Goal: Information Seeking & Learning: Learn about a topic

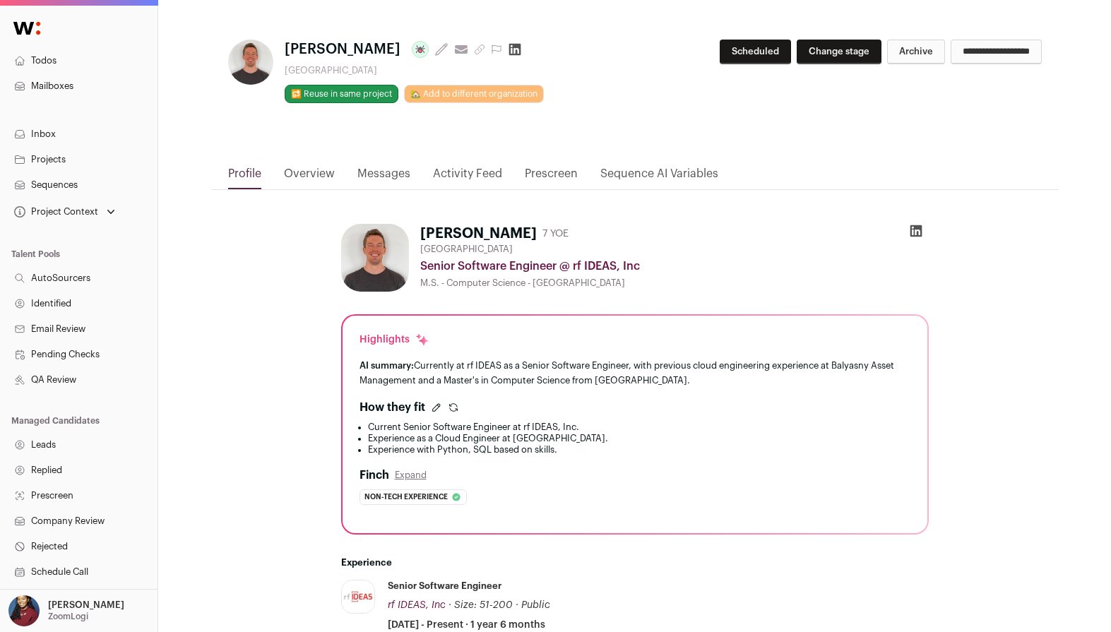
scroll to position [16, 0]
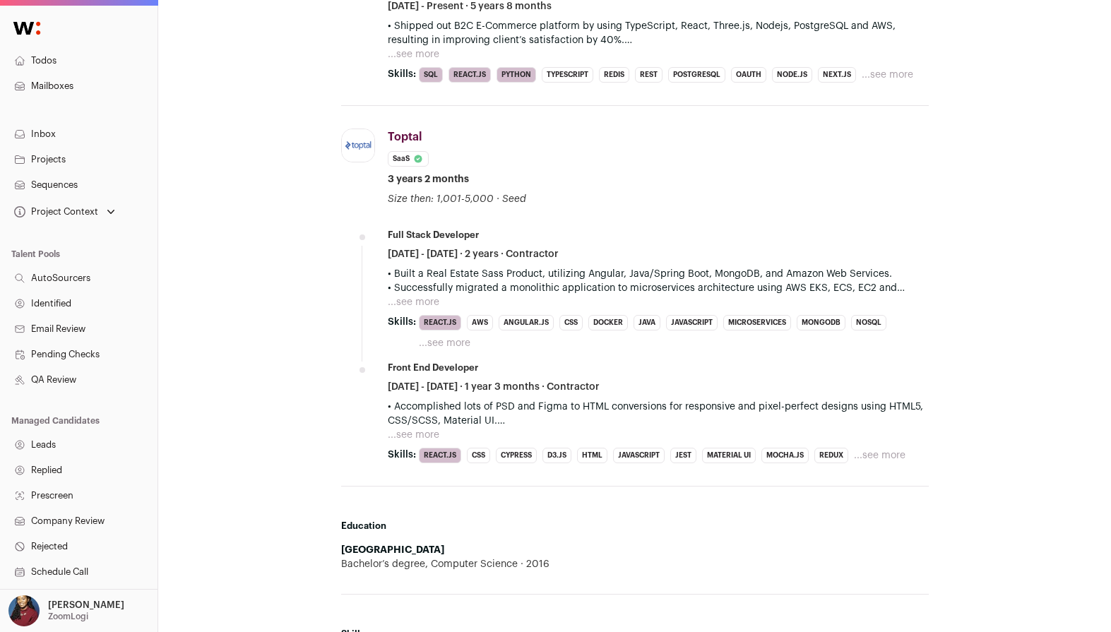
scroll to position [680, 0]
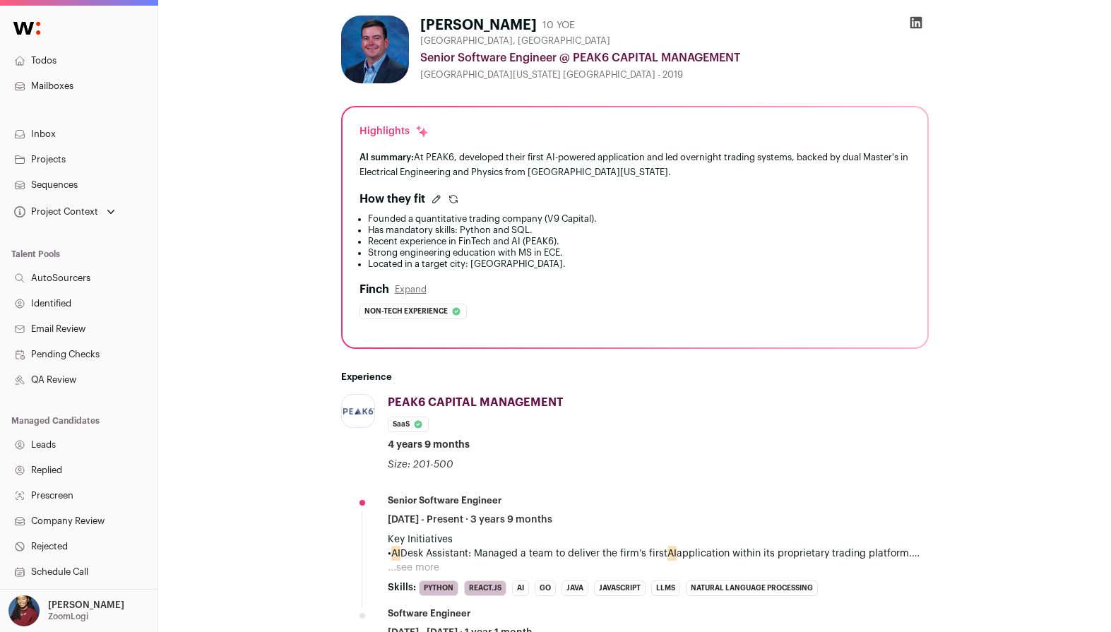
scroll to position [223, 0]
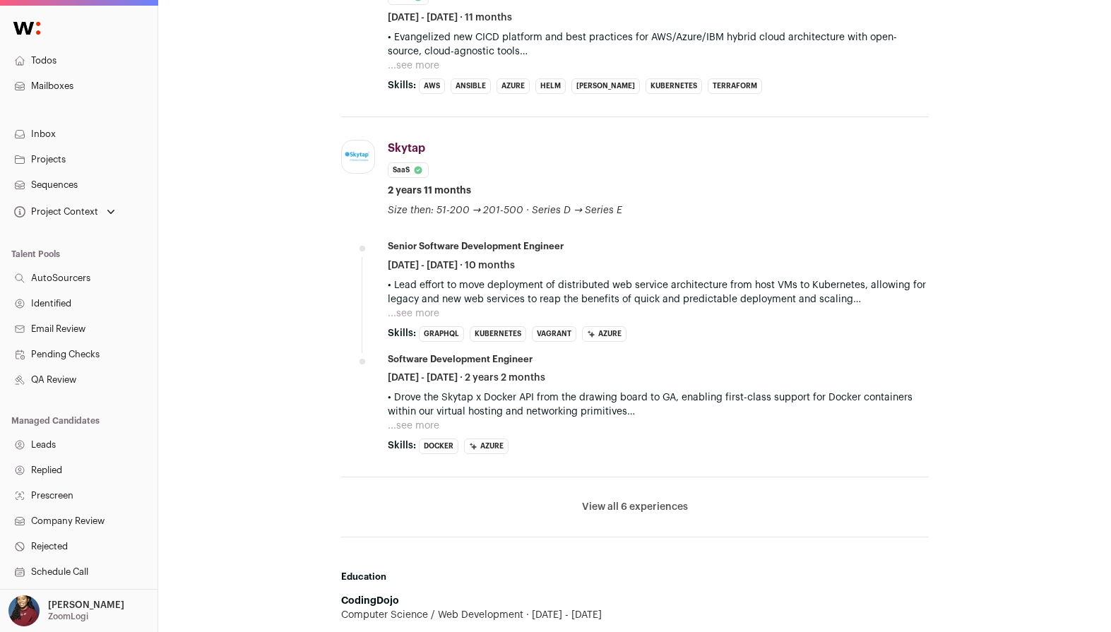
scroll to position [658, 0]
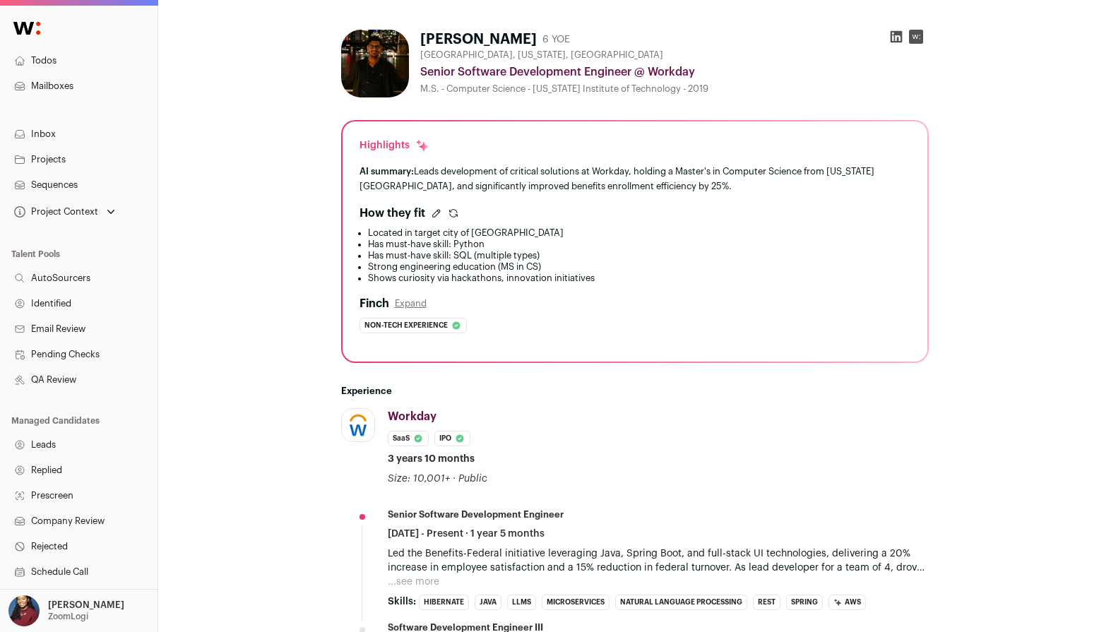
scroll to position [122, 0]
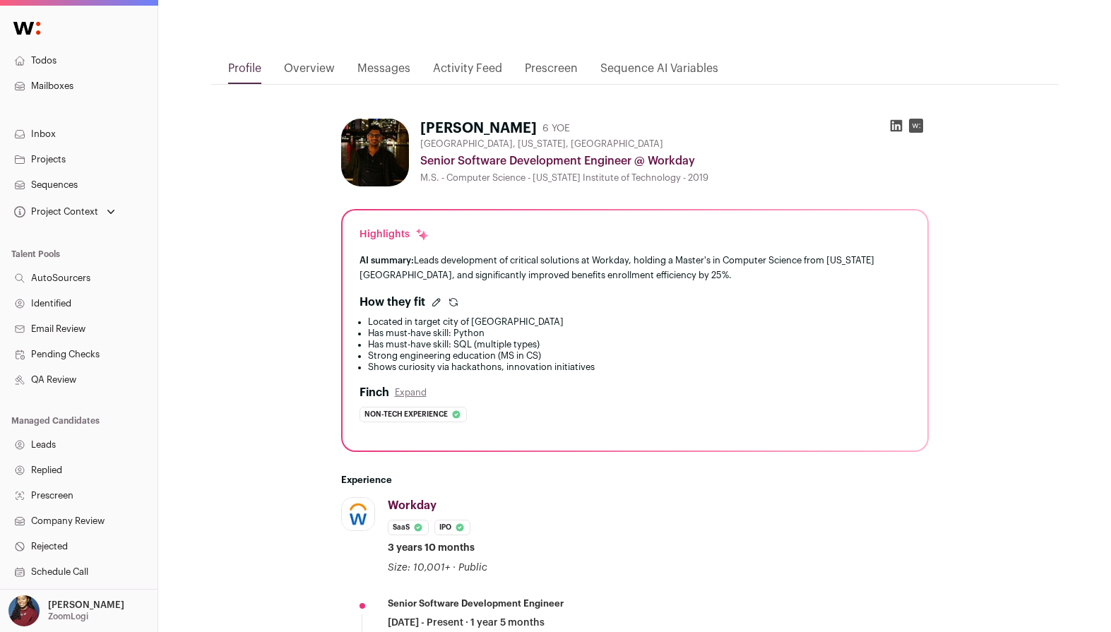
click at [453, 300] on icon "submit" at bounding box center [453, 302] width 11 height 11
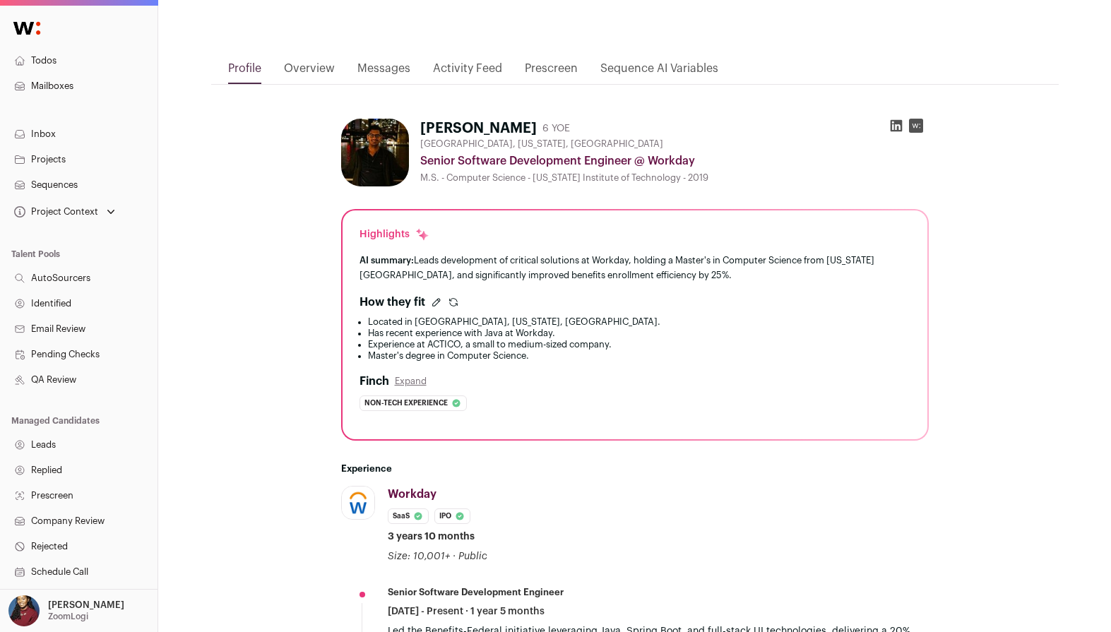
click at [448, 302] on icon "submit" at bounding box center [453, 302] width 11 height 11
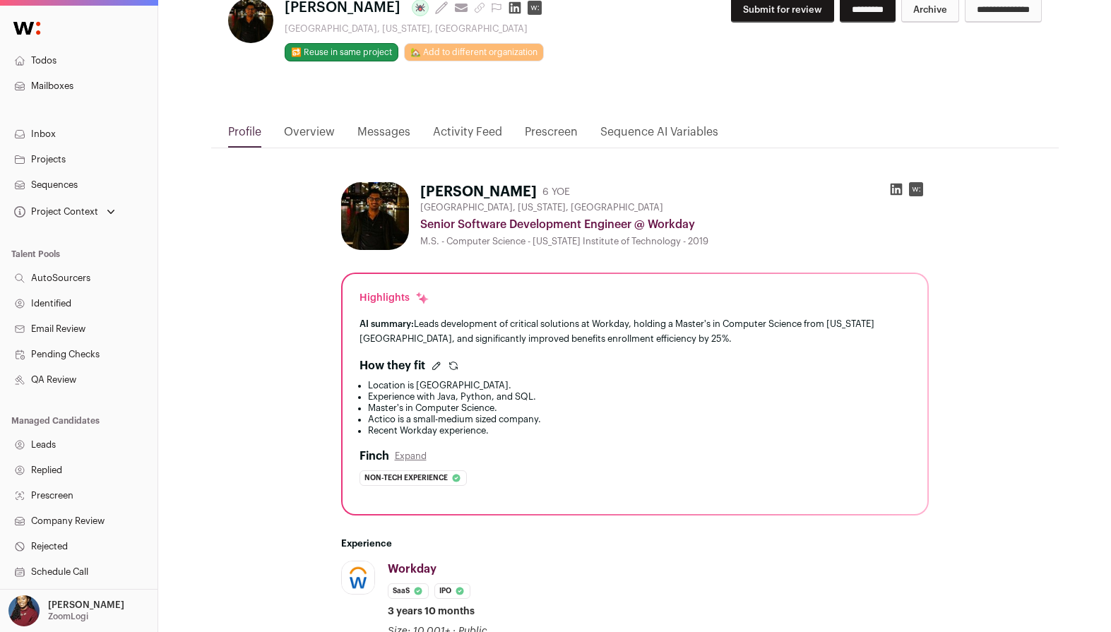
scroll to position [0, 0]
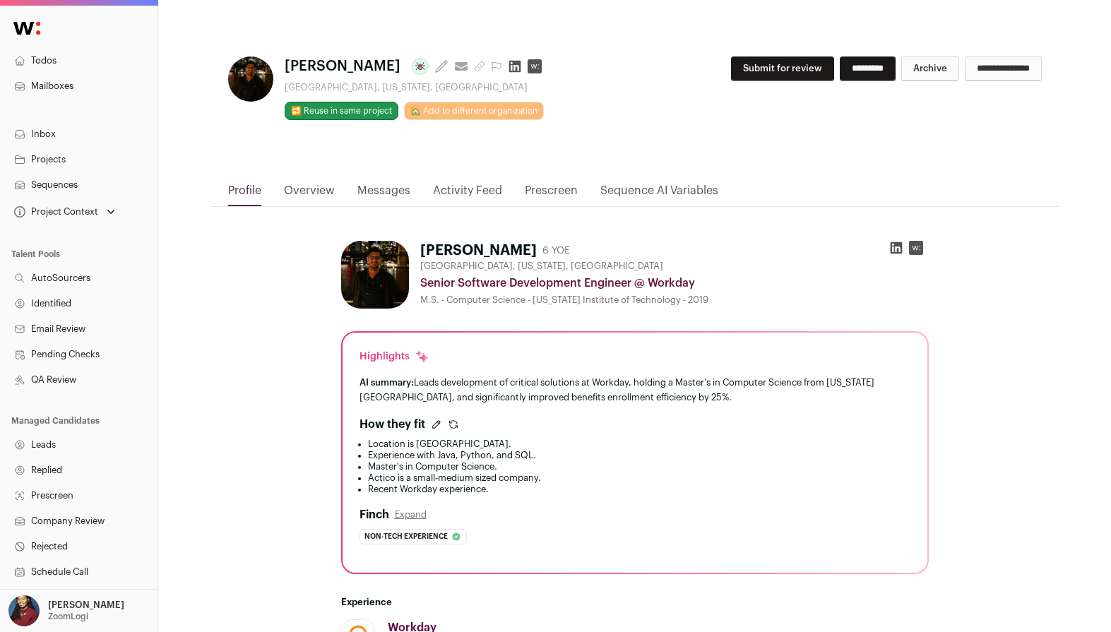
click at [450, 429] on icon "submit" at bounding box center [453, 424] width 11 height 11
click at [450, 419] on icon "submit" at bounding box center [453, 424] width 11 height 11
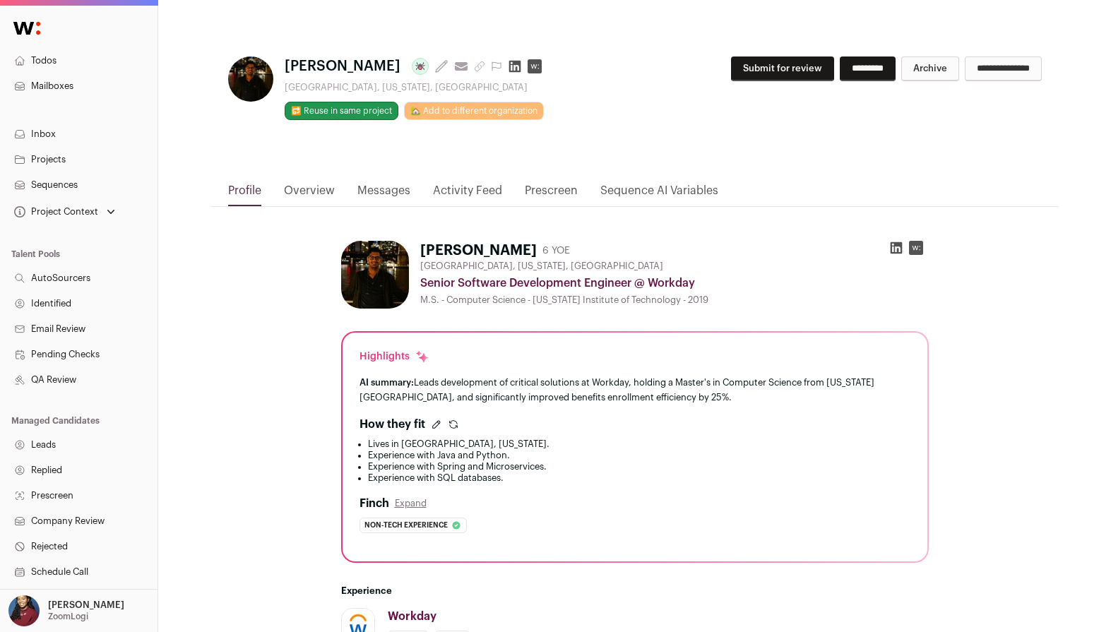
click at [450, 419] on icon "submit" at bounding box center [453, 424] width 11 height 11
click at [451, 423] on icon "submit" at bounding box center [453, 424] width 11 height 11
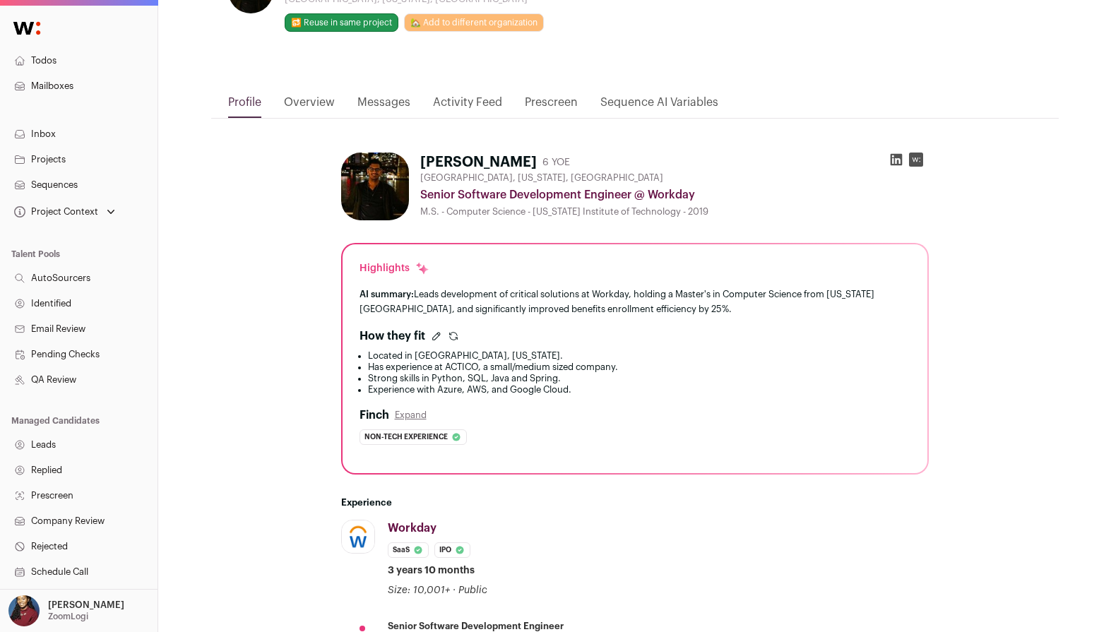
scroll to position [87, 0]
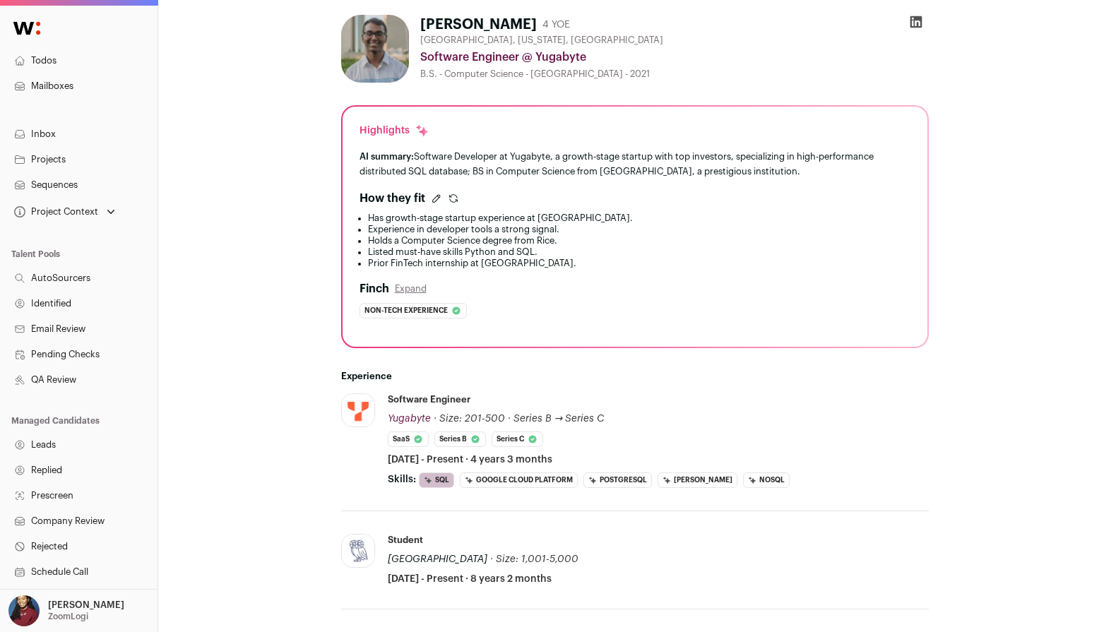
scroll to position [225, 0]
click at [452, 203] on icon "submit" at bounding box center [453, 202] width 8 height 4
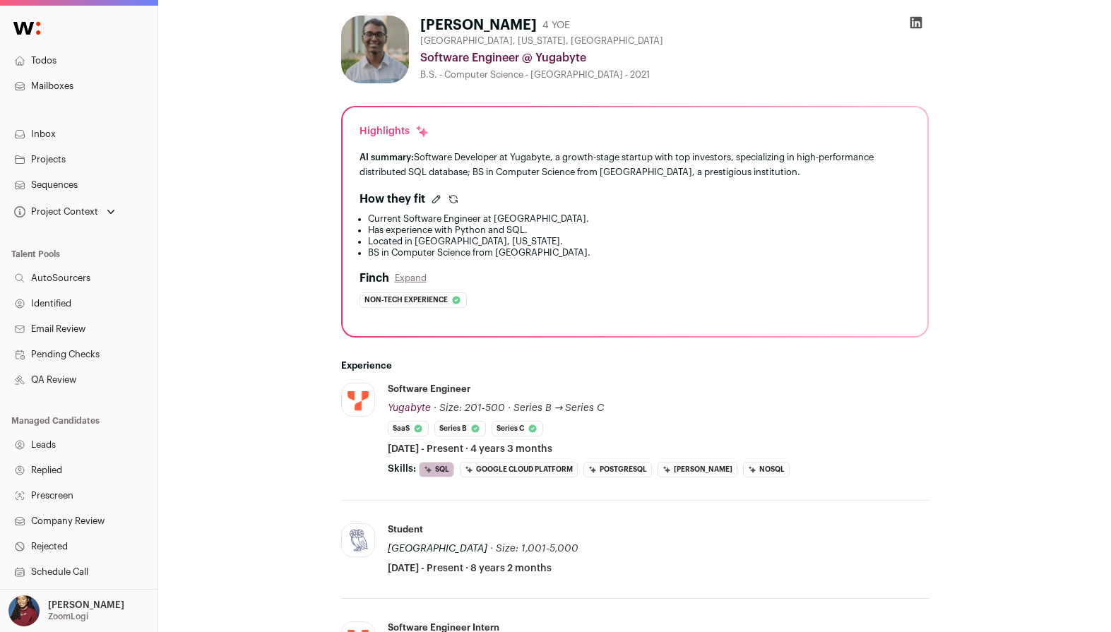
click at [452, 203] on icon "submit" at bounding box center [453, 202] width 8 height 4
click at [453, 202] on icon "submit" at bounding box center [453, 198] width 11 height 11
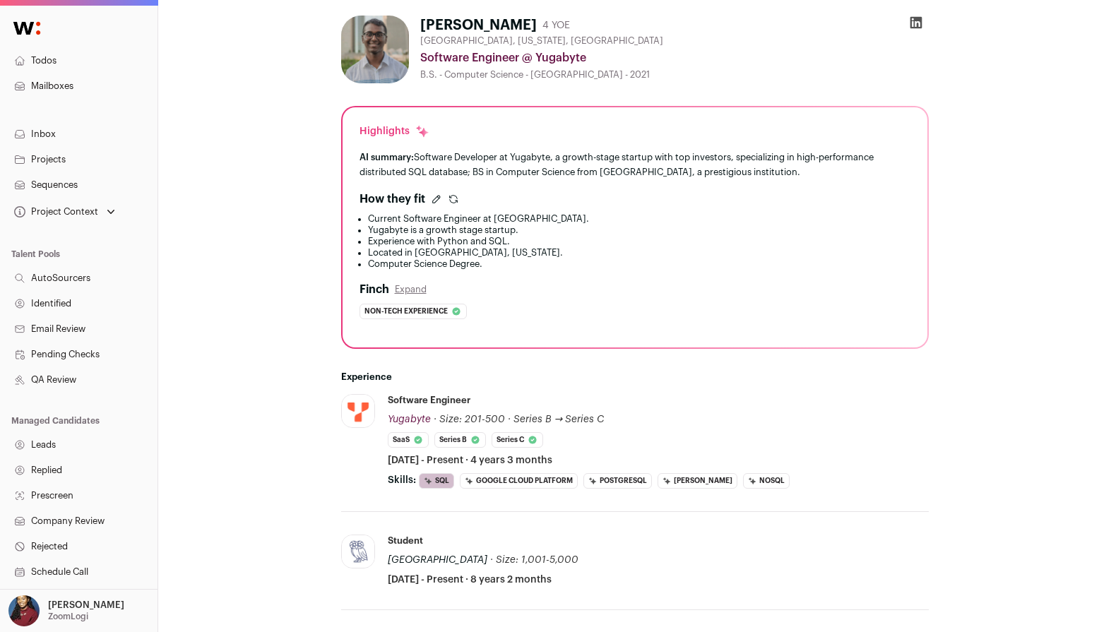
click at [456, 201] on icon "submit" at bounding box center [453, 198] width 11 height 11
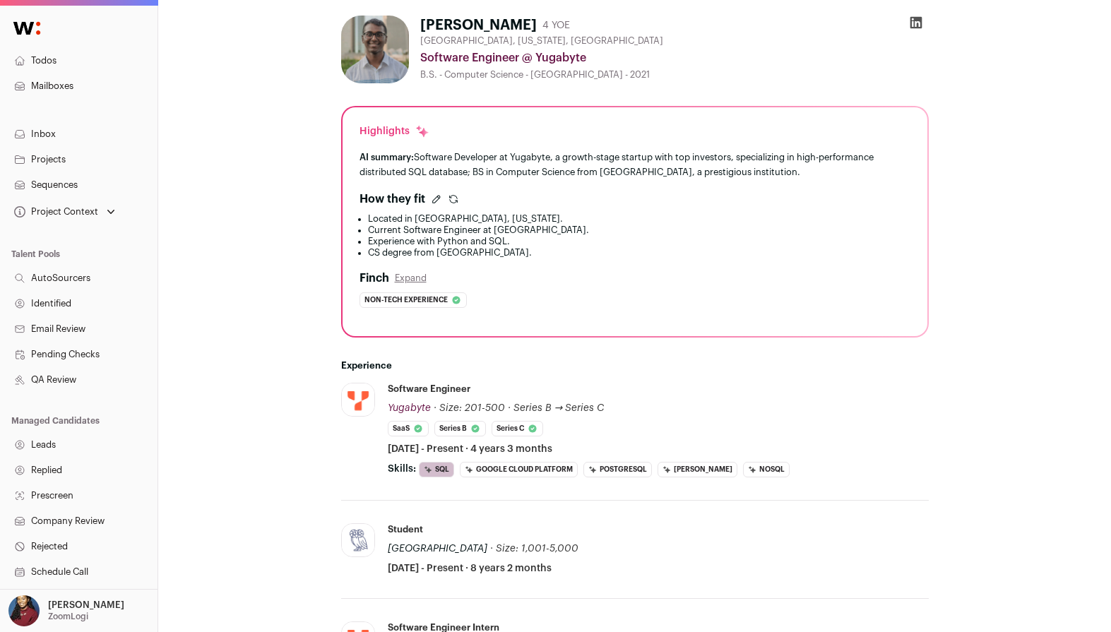
click at [457, 201] on icon "submit" at bounding box center [453, 198] width 11 height 11
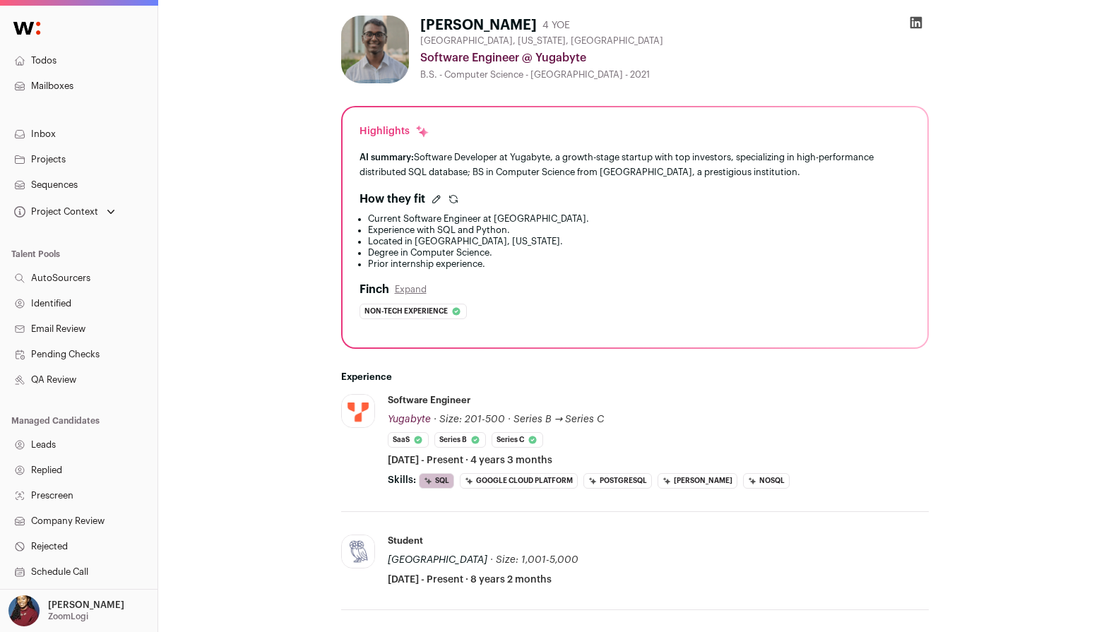
click at [450, 201] on icon "submit" at bounding box center [453, 198] width 11 height 11
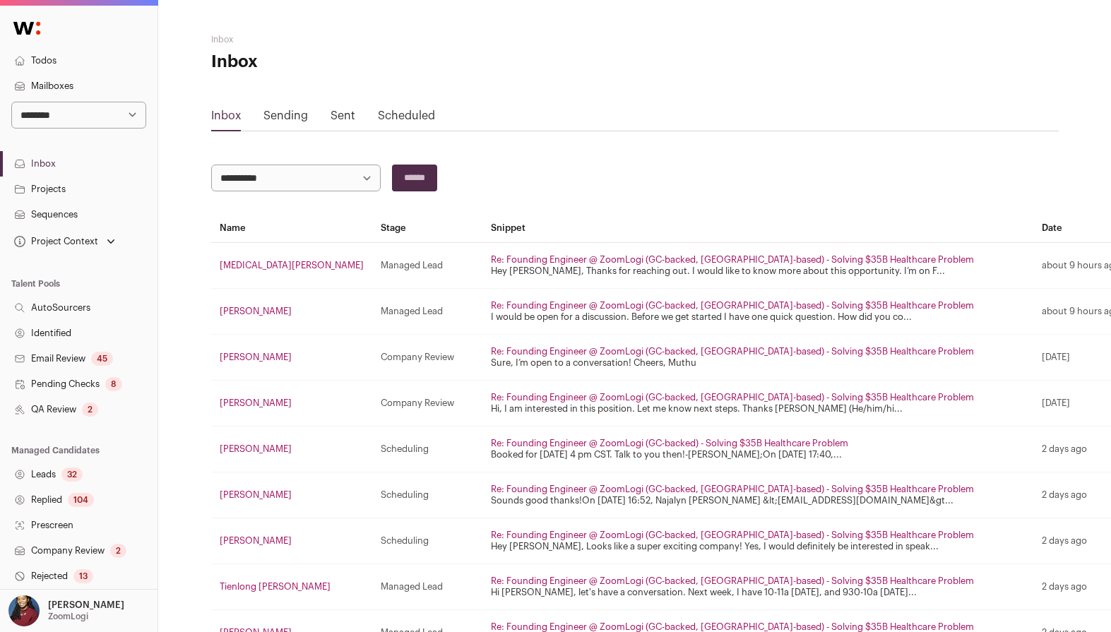
click at [71, 179] on link "Projects" at bounding box center [78, 188] width 157 height 25
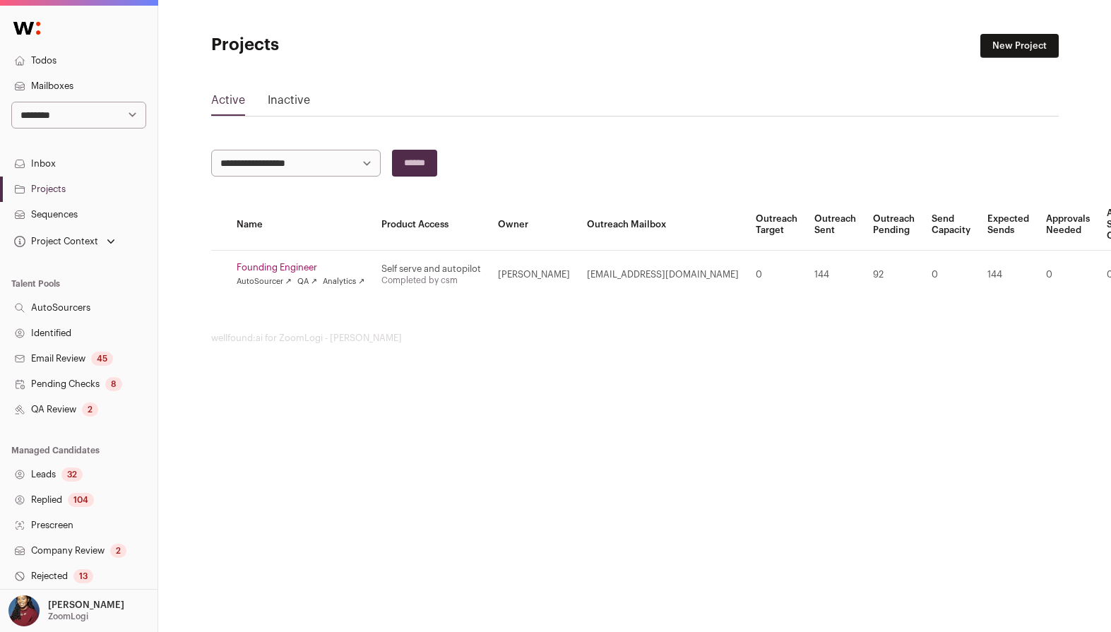
click at [54, 188] on link "Projects" at bounding box center [78, 188] width 157 height 25
click at [305, 262] on link "Founding Engineer" at bounding box center [301, 267] width 128 height 11
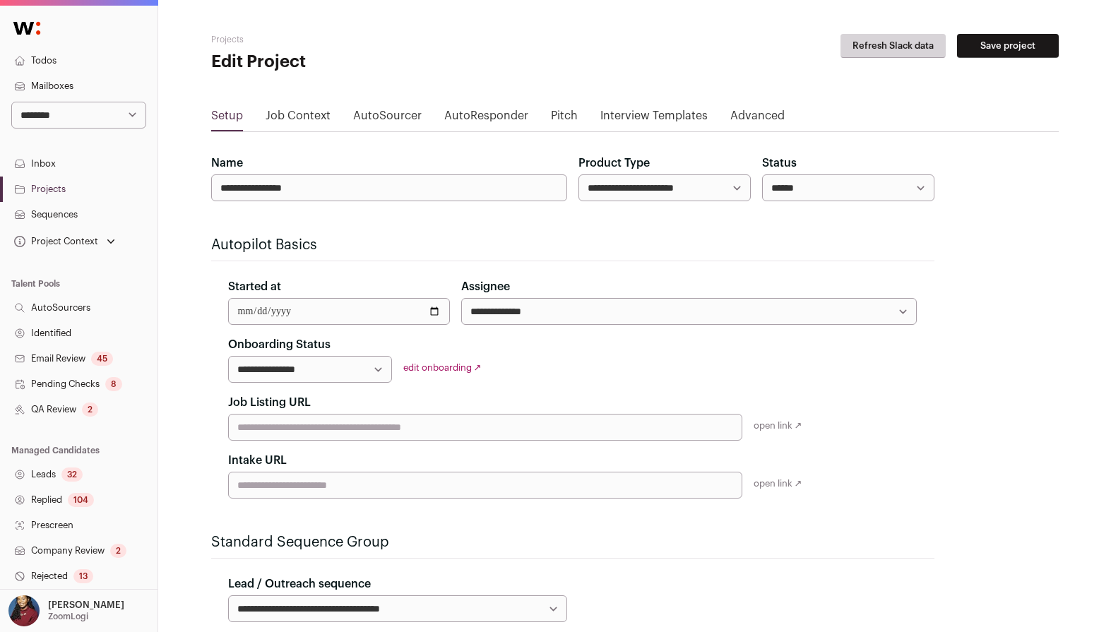
click at [313, 116] on link "Job Context" at bounding box center [297, 118] width 65 height 23
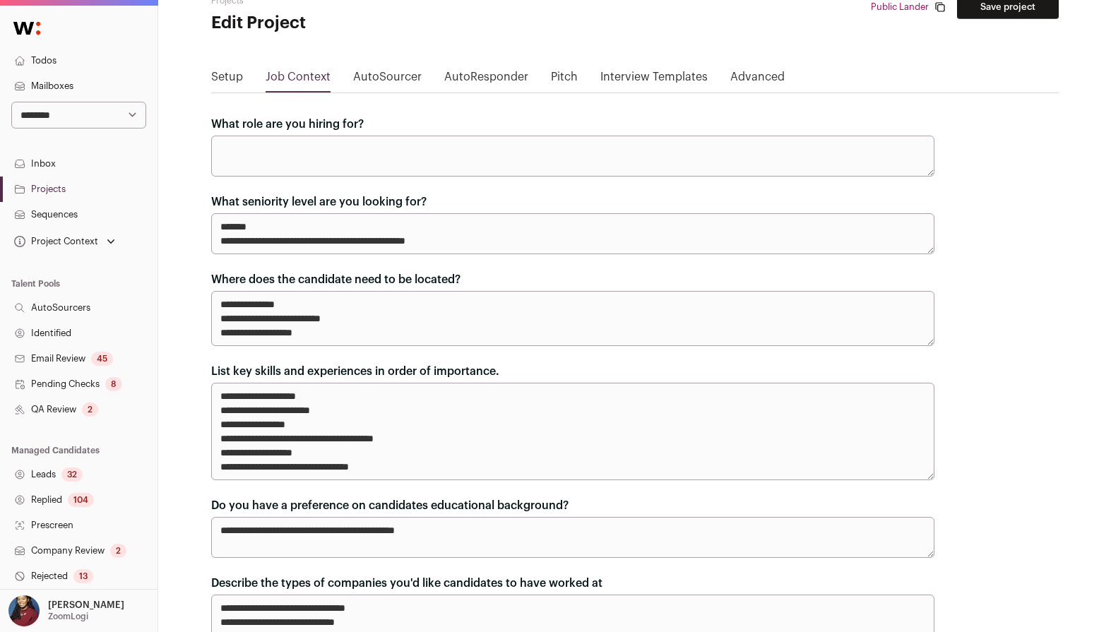
scroll to position [40, 0]
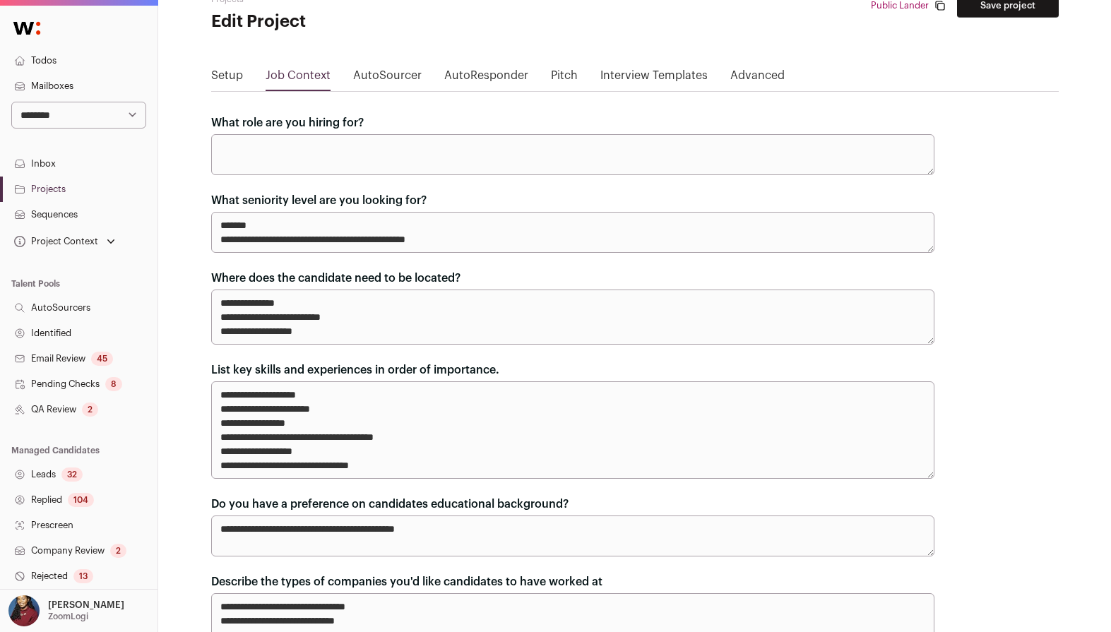
click at [40, 159] on link "Inbox" at bounding box center [78, 163] width 157 height 25
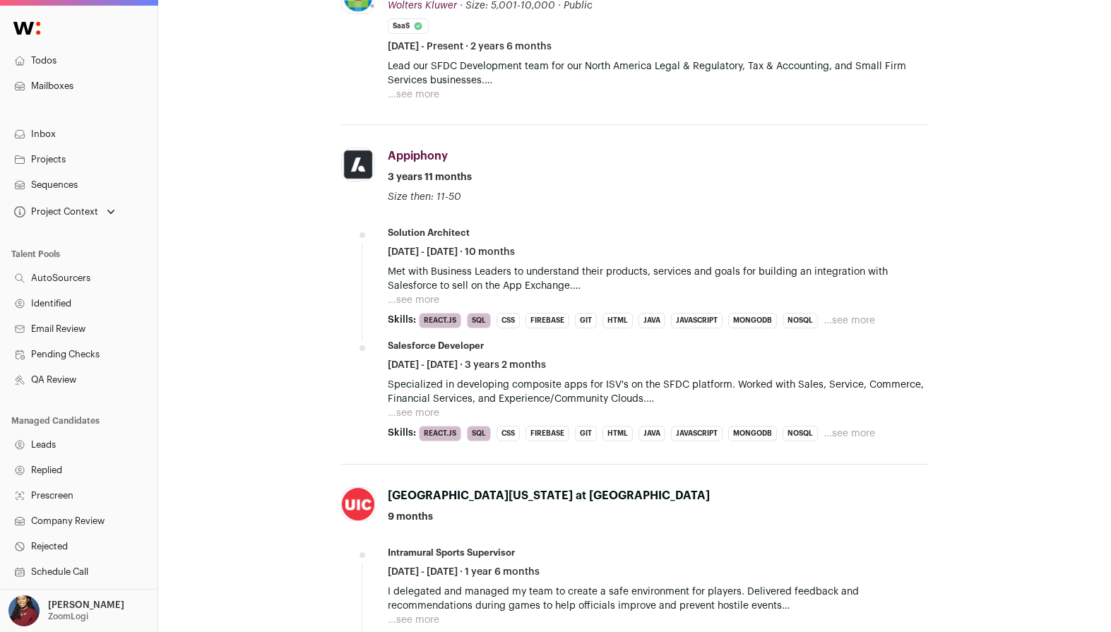
scroll to position [633, 0]
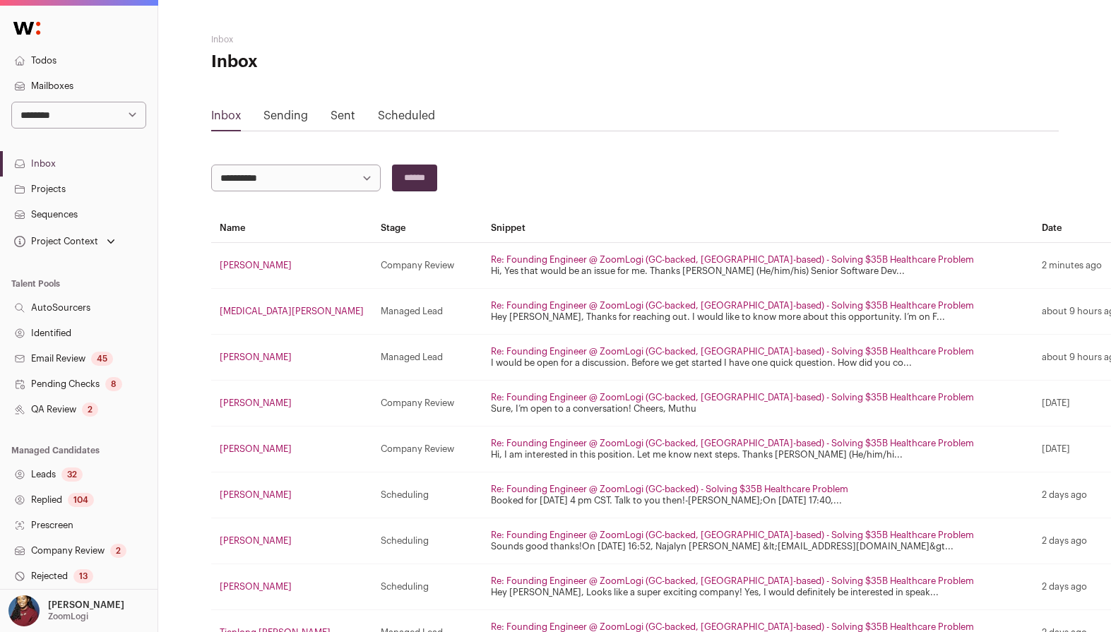
click at [67, 196] on link "Projects" at bounding box center [78, 188] width 157 height 25
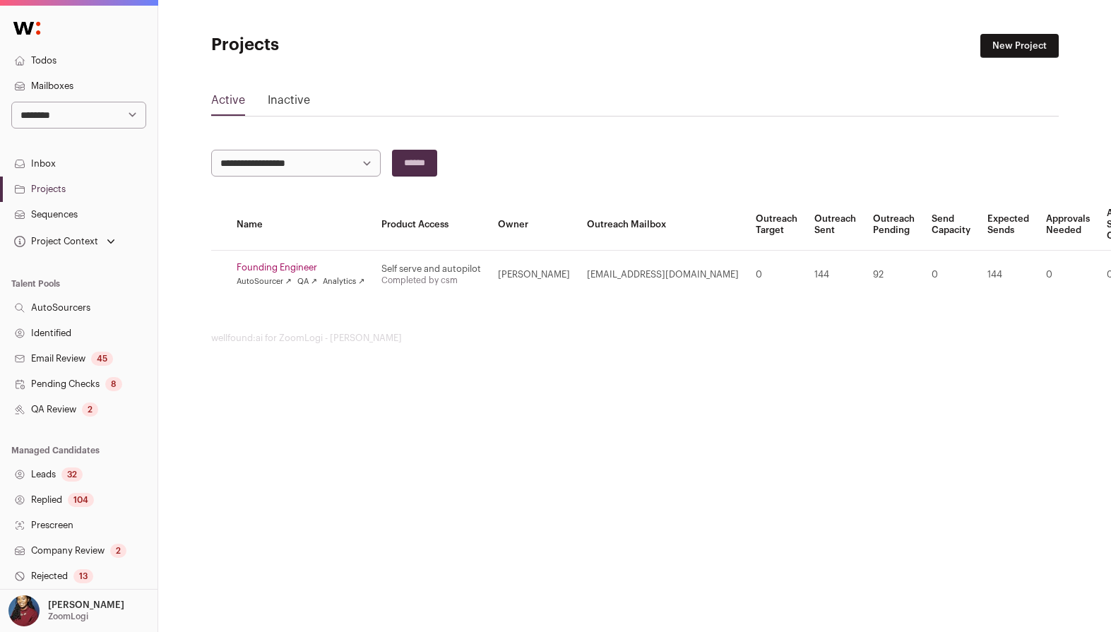
click at [289, 261] on td "Founding Engineer AutoSourcer ↗ QA ↗ Analytics ↗" at bounding box center [300, 275] width 145 height 49
click at [292, 265] on link "Founding Engineer" at bounding box center [301, 267] width 128 height 11
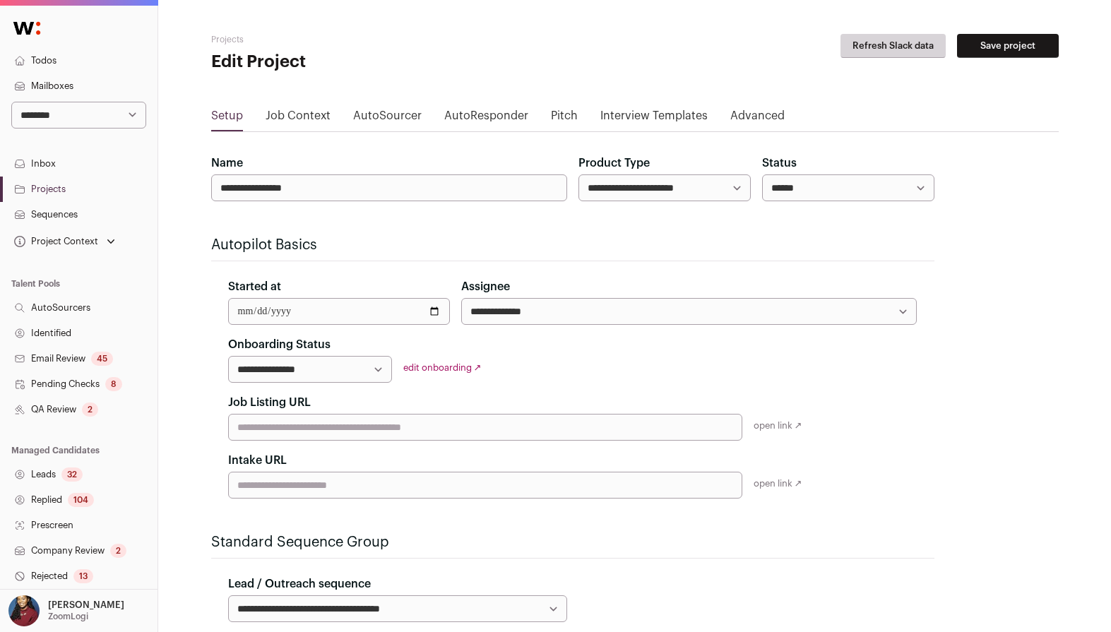
click at [303, 111] on link "Job Context" at bounding box center [297, 118] width 65 height 23
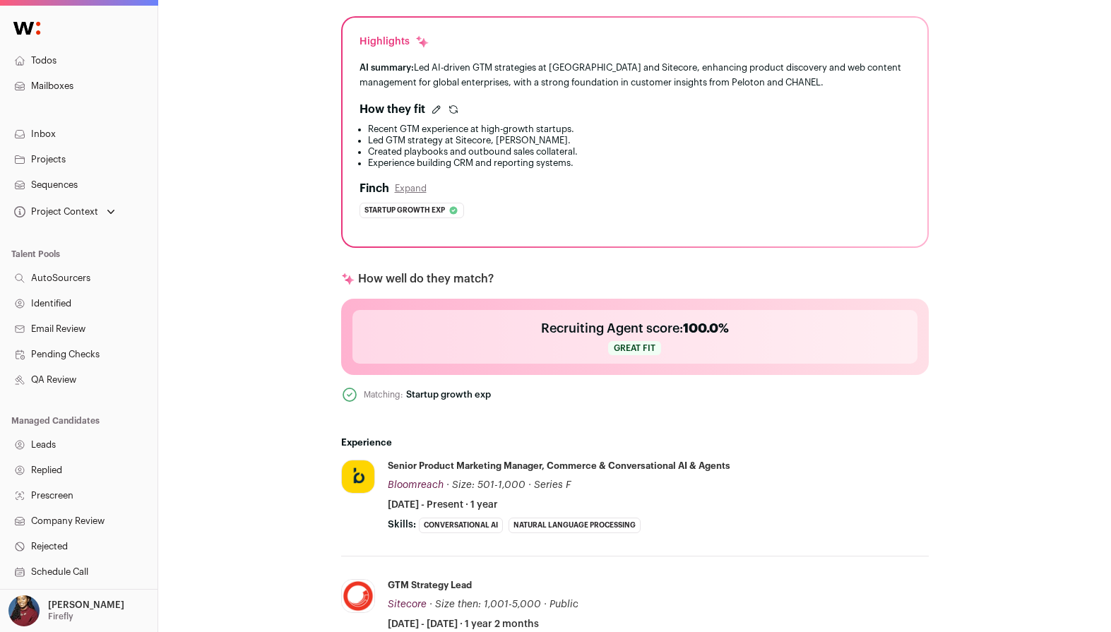
scroll to position [327, 0]
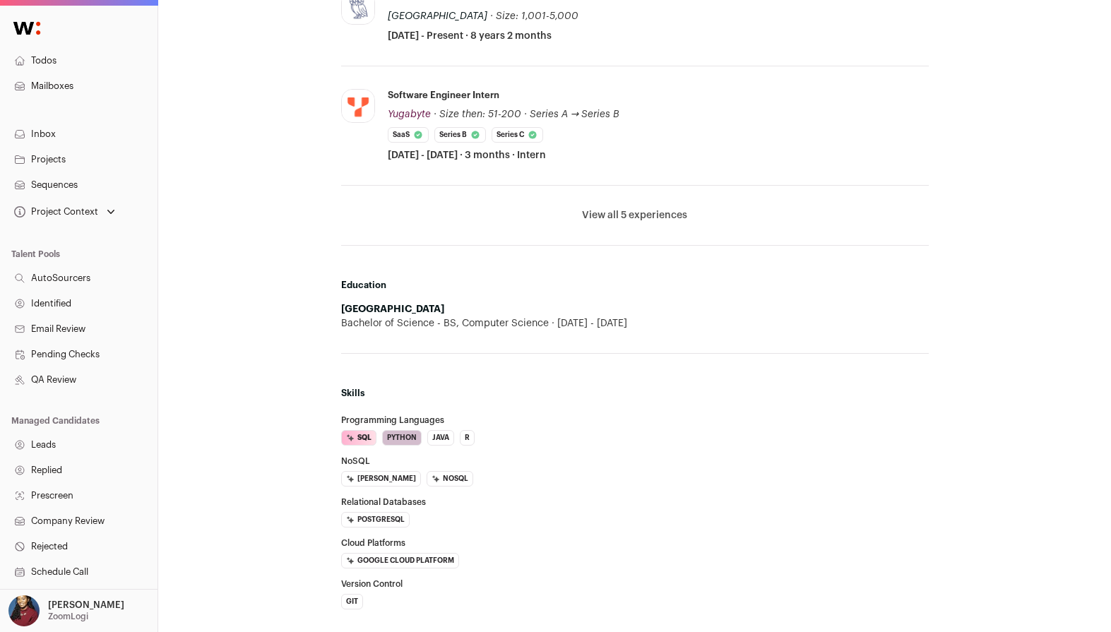
scroll to position [759, 0]
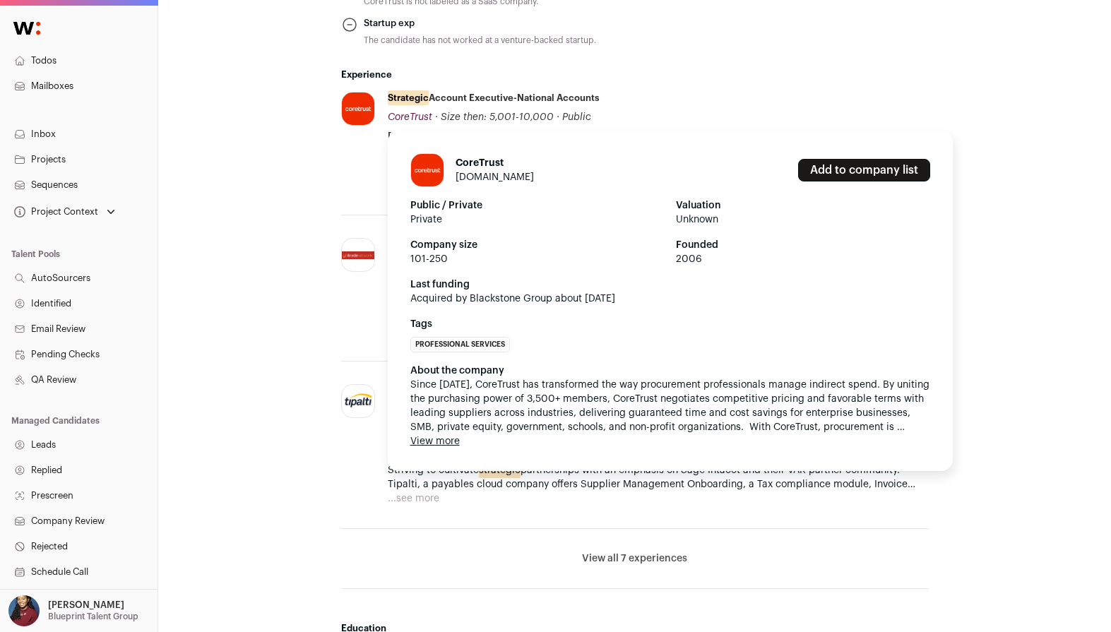
scroll to position [880, 0]
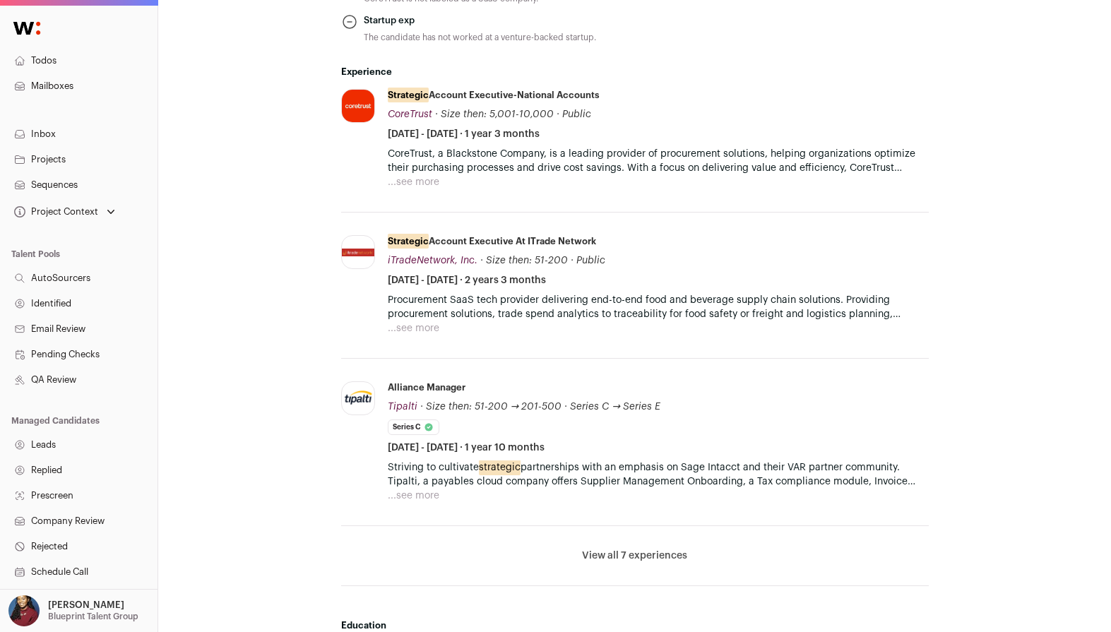
click at [419, 181] on button "...see more" at bounding box center [414, 182] width 52 height 14
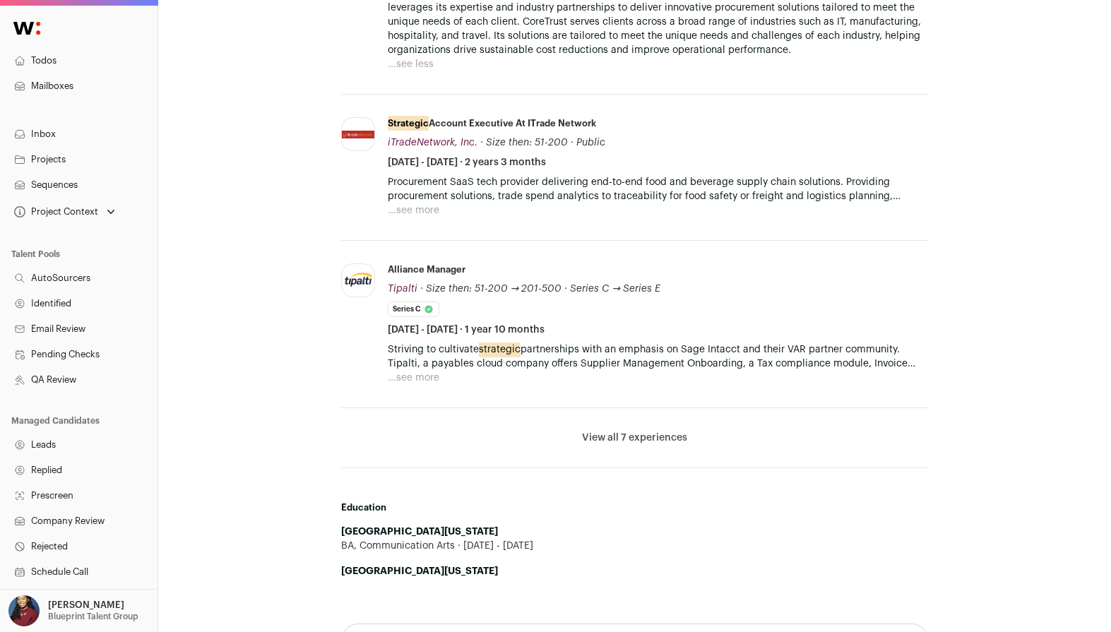
scroll to position [1315, 0]
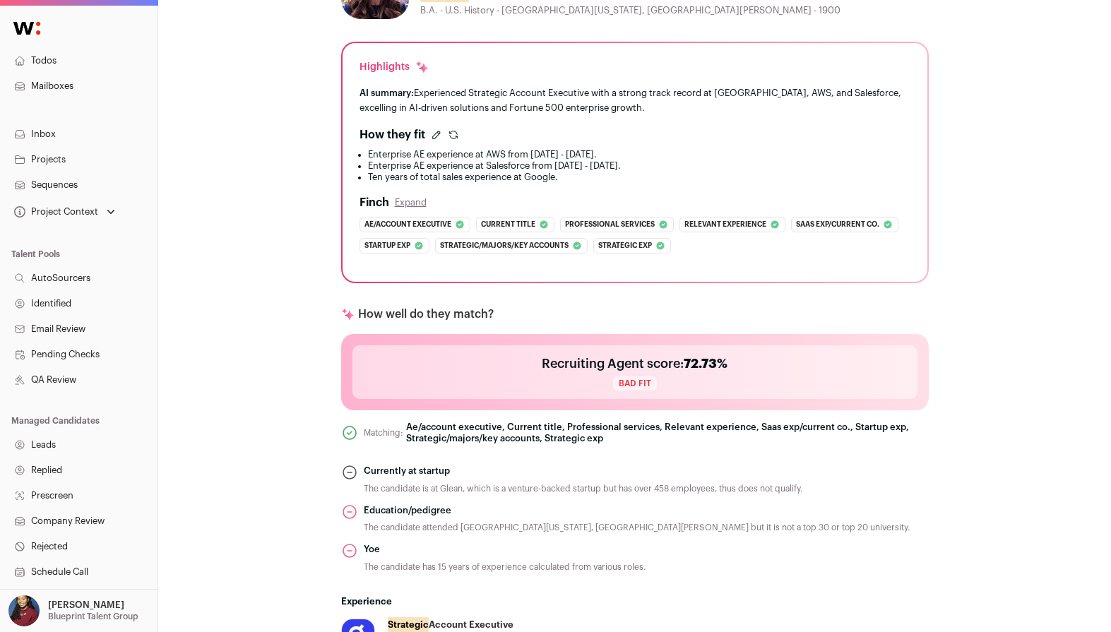
scroll to position [286, 0]
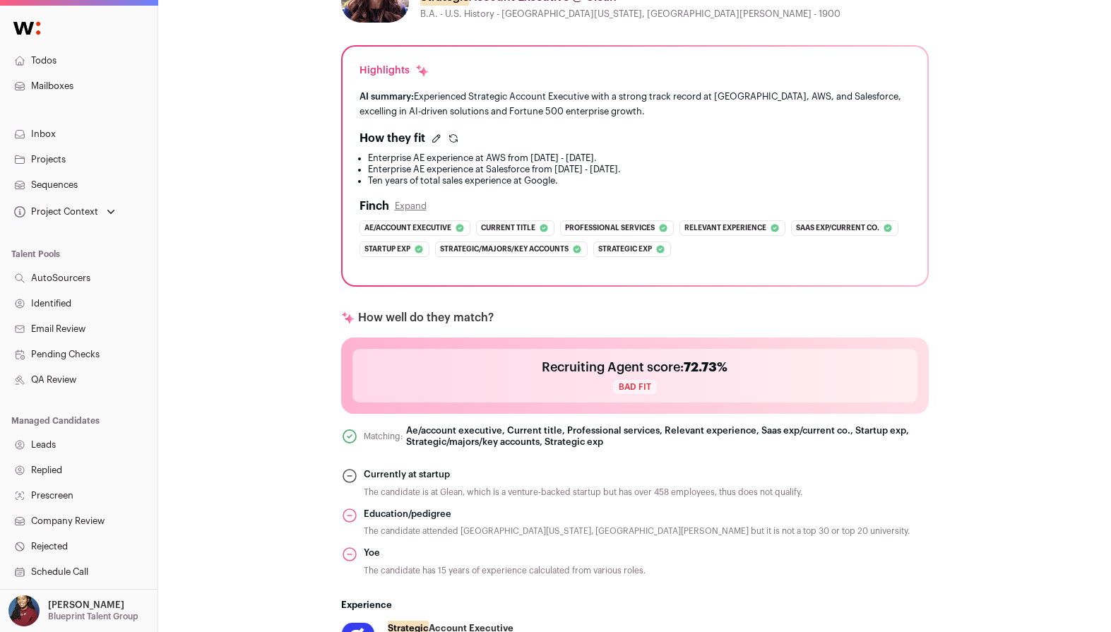
click at [453, 136] on icon "submit" at bounding box center [453, 138] width 11 height 11
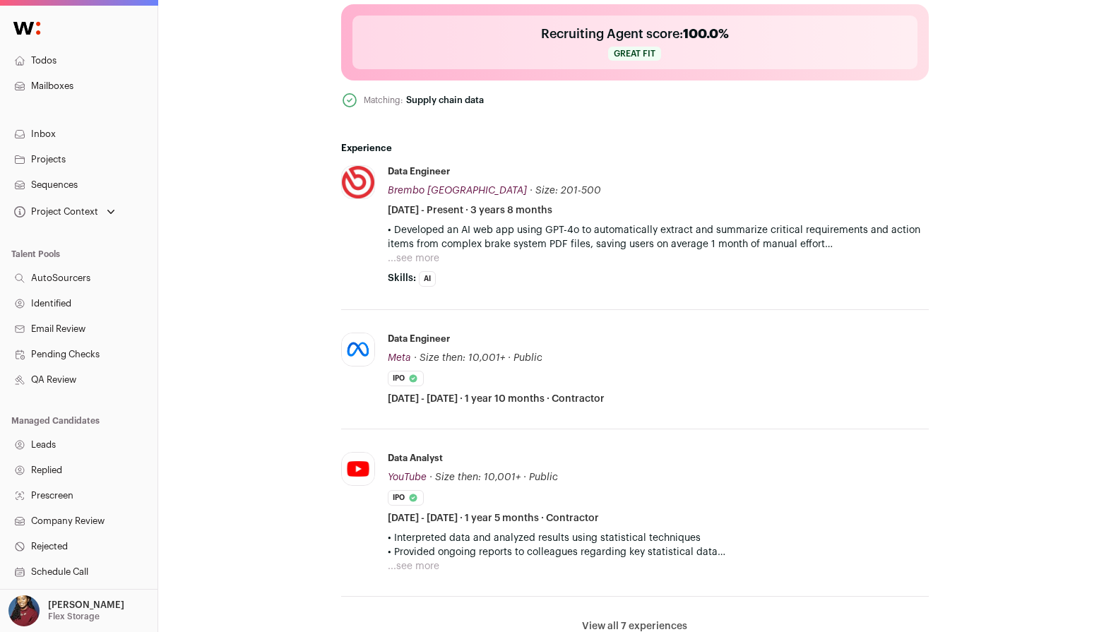
scroll to position [862, 0]
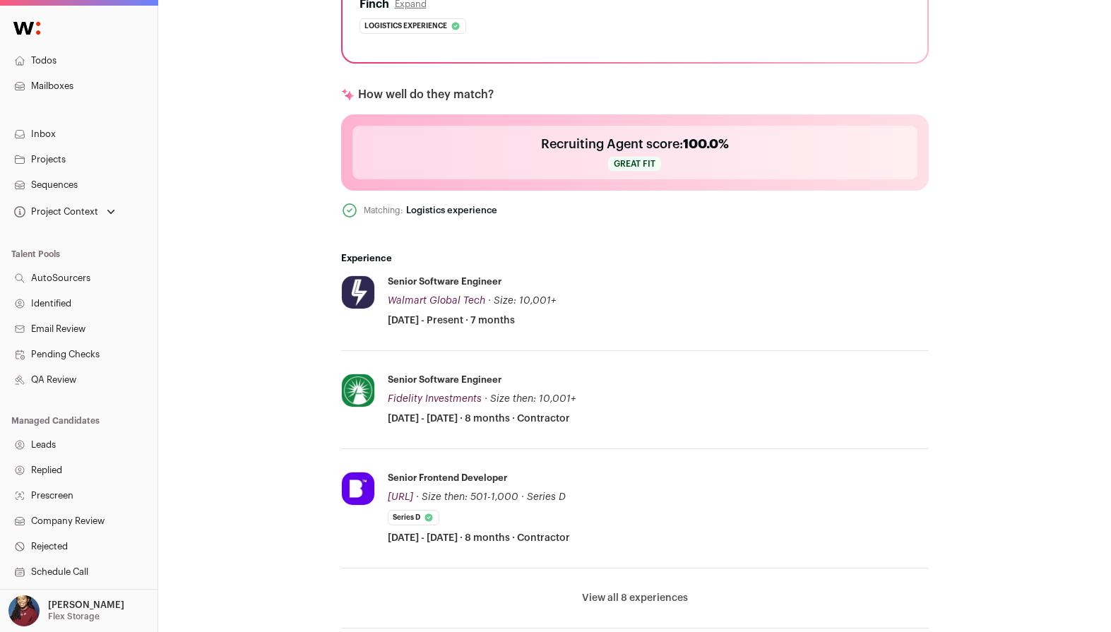
scroll to position [501, 0]
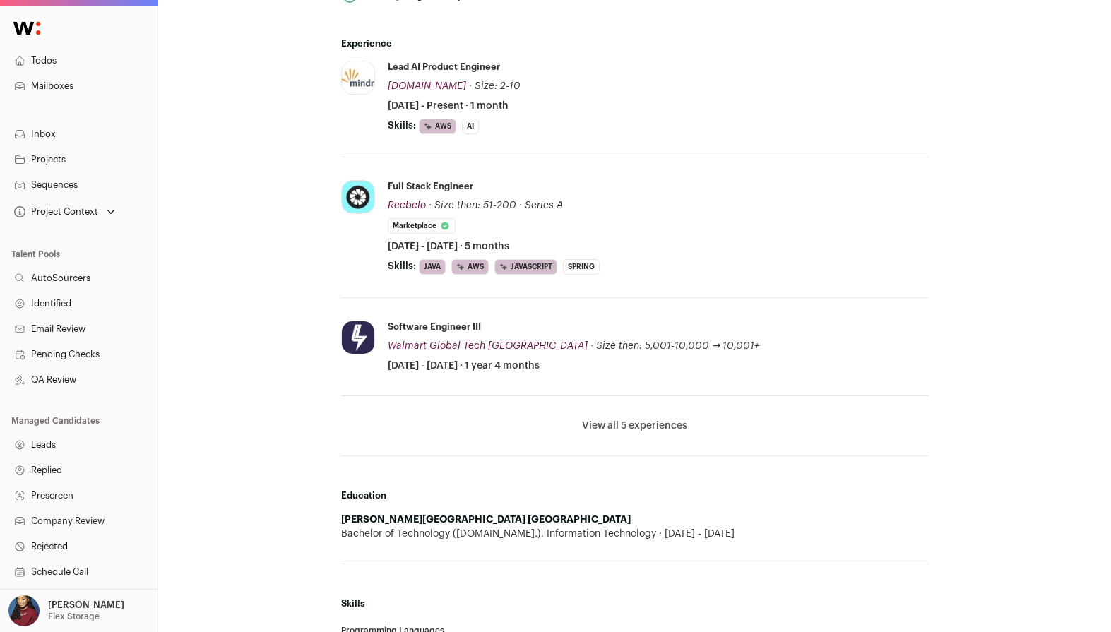
scroll to position [695, 0]
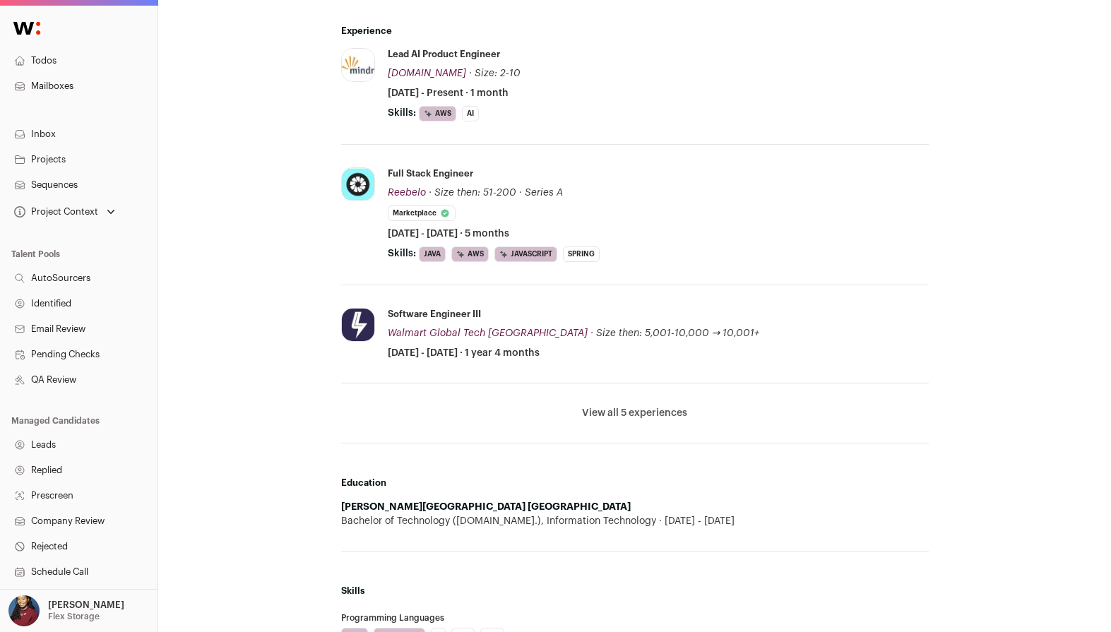
click at [643, 414] on button "View all 5 experiences" at bounding box center [634, 413] width 105 height 14
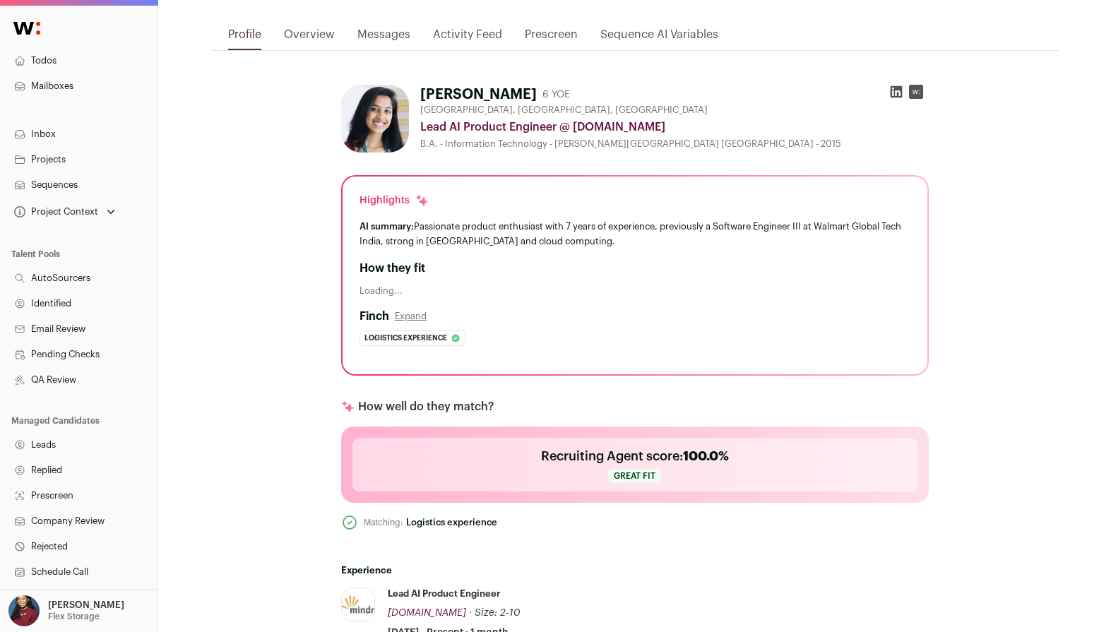
scroll to position [232, 0]
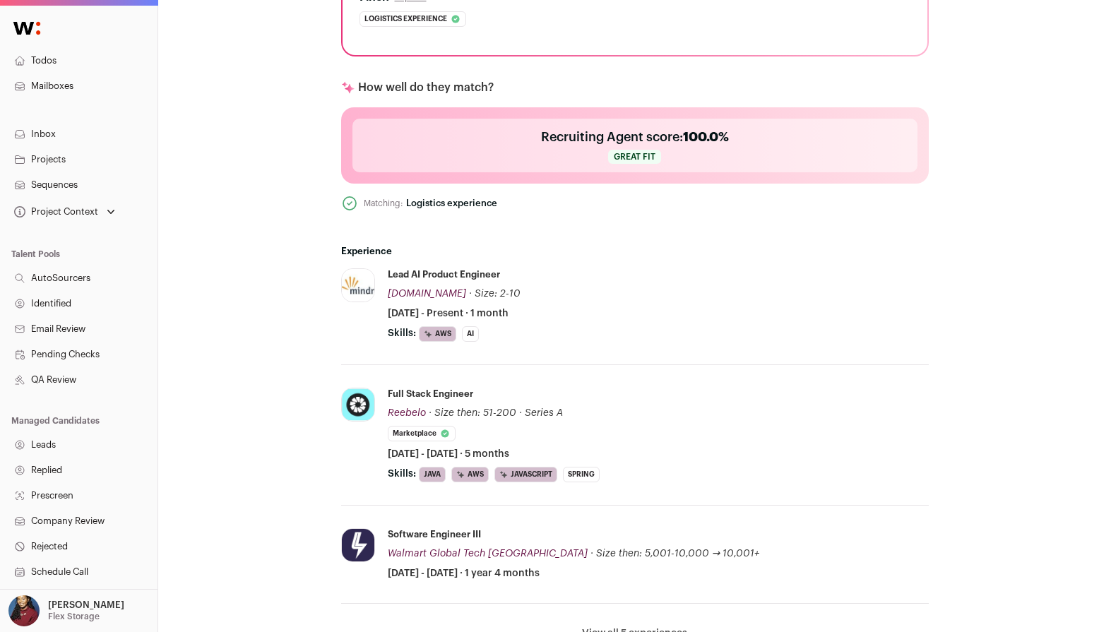
scroll to position [602, 0]
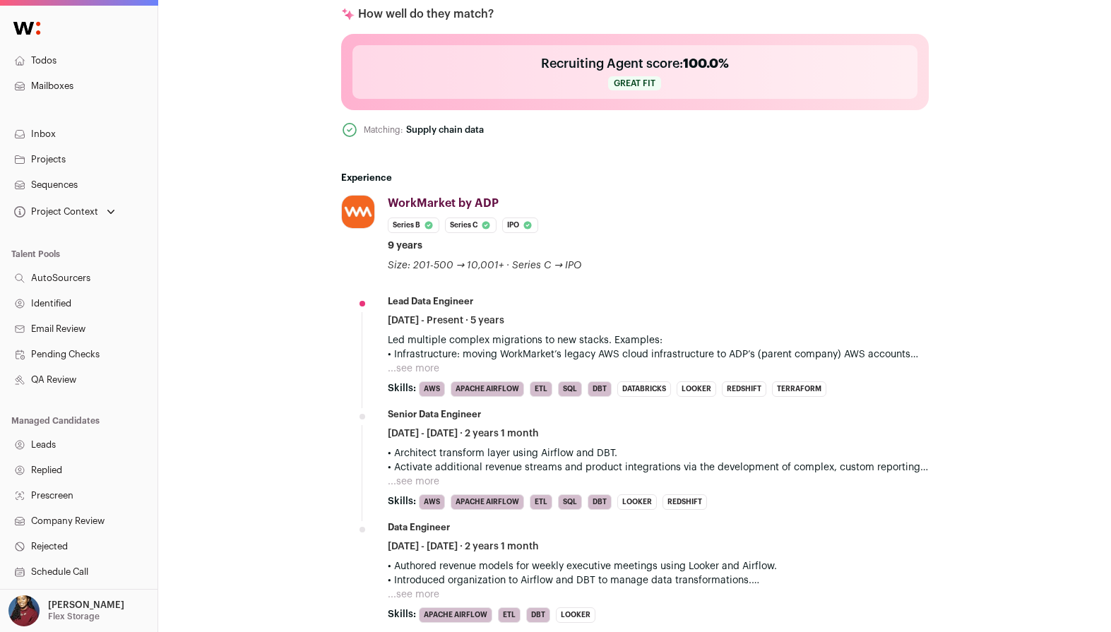
scroll to position [534, 0]
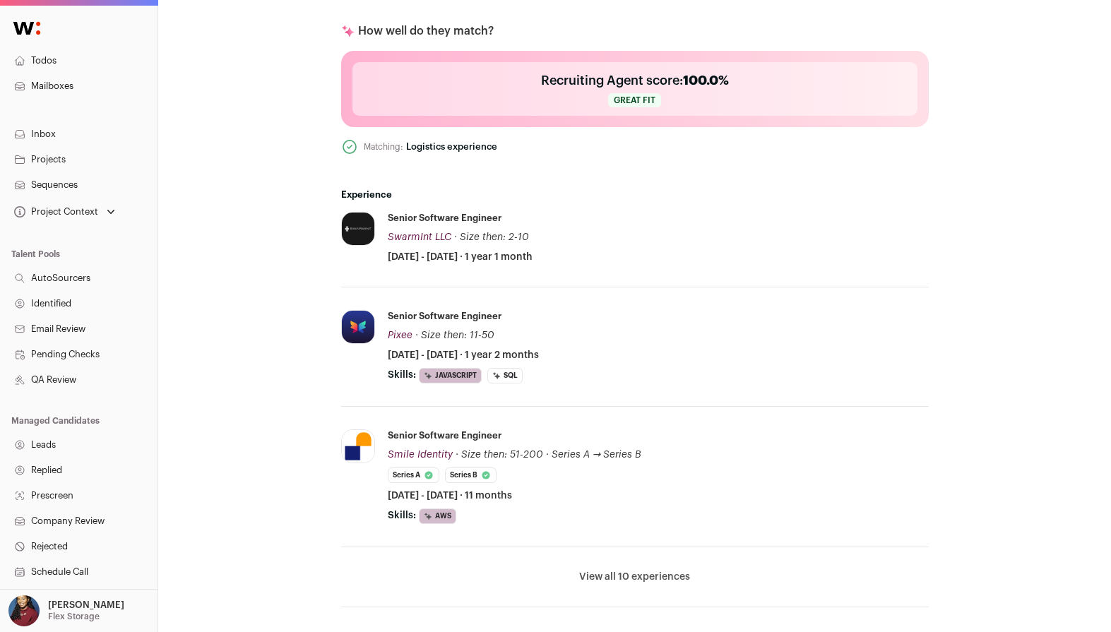
scroll to position [664, 0]
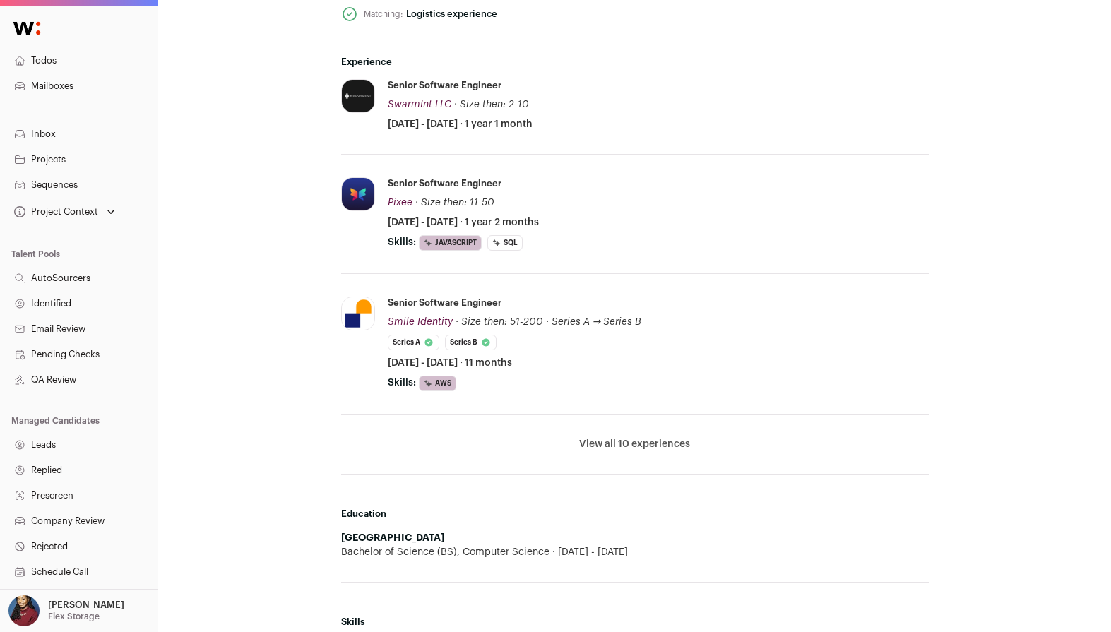
click at [635, 446] on button "View all 10 experiences" at bounding box center [634, 444] width 111 height 14
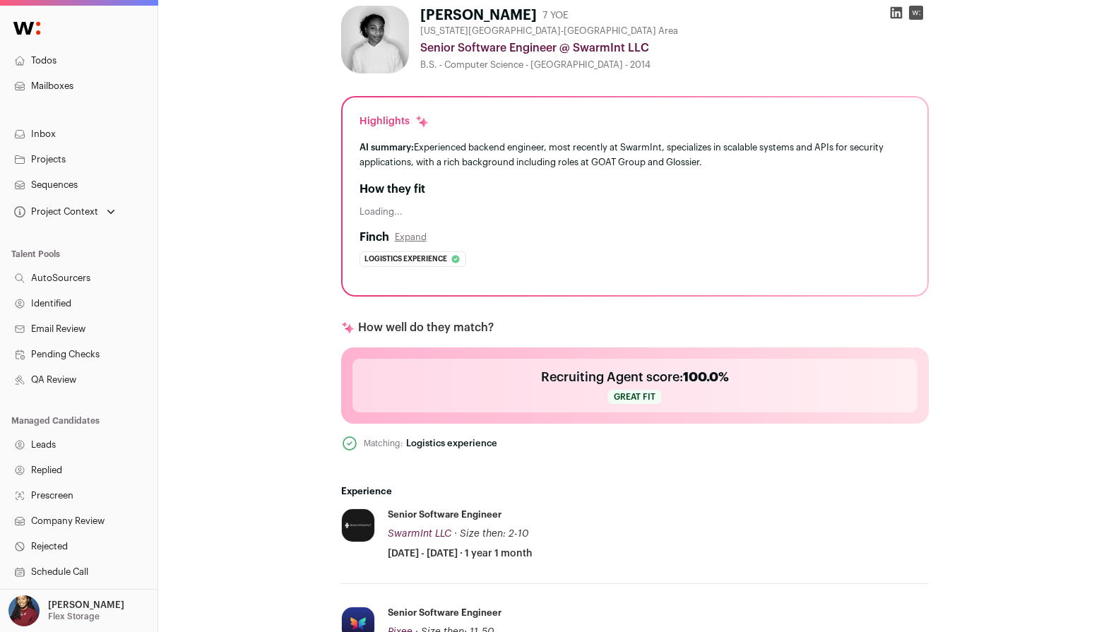
scroll to position [230, 0]
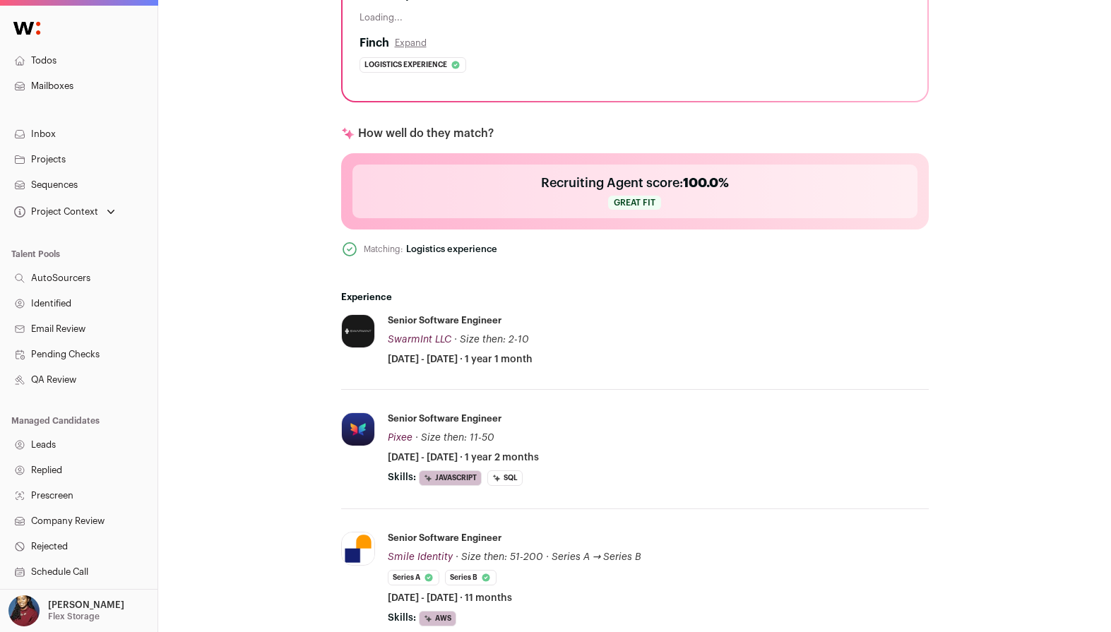
scroll to position [525, 0]
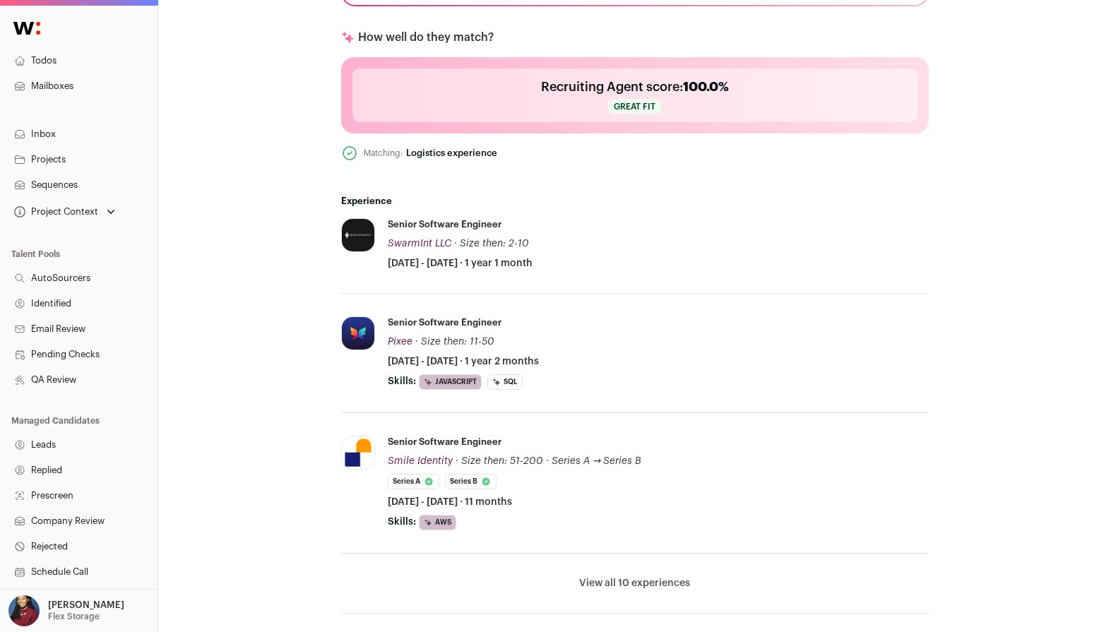
click at [630, 590] on li "View all 10 experiences View less" at bounding box center [634, 584] width 587 height 60
click at [627, 588] on button "View all 10 experiences" at bounding box center [634, 583] width 111 height 14
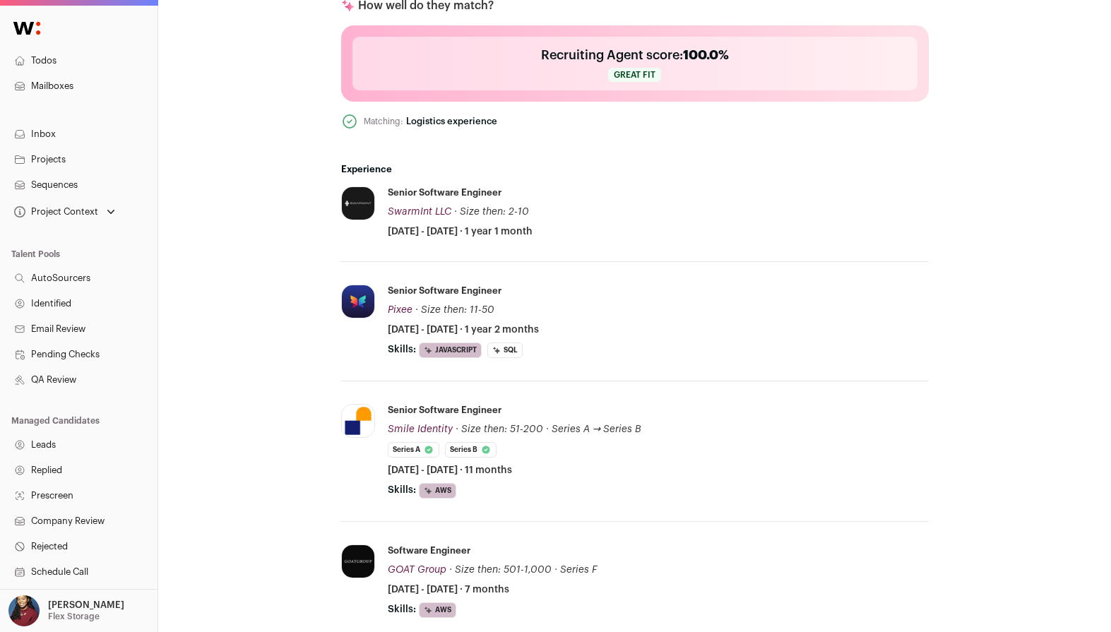
scroll to position [554, 0]
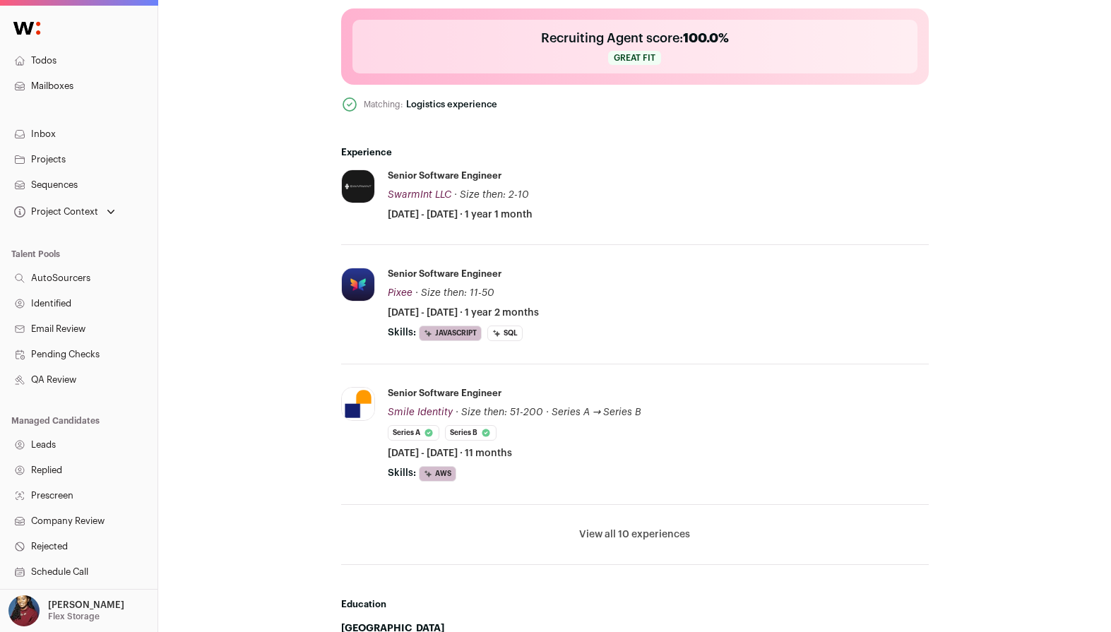
scroll to position [580, 0]
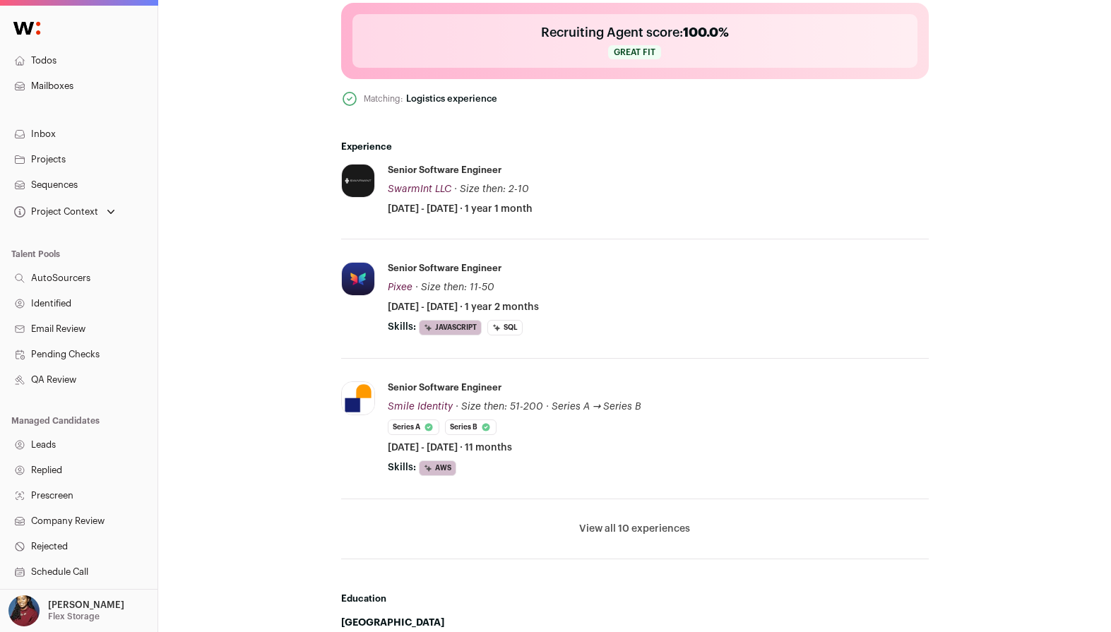
click at [623, 529] on button "View all 10 experiences" at bounding box center [634, 529] width 111 height 14
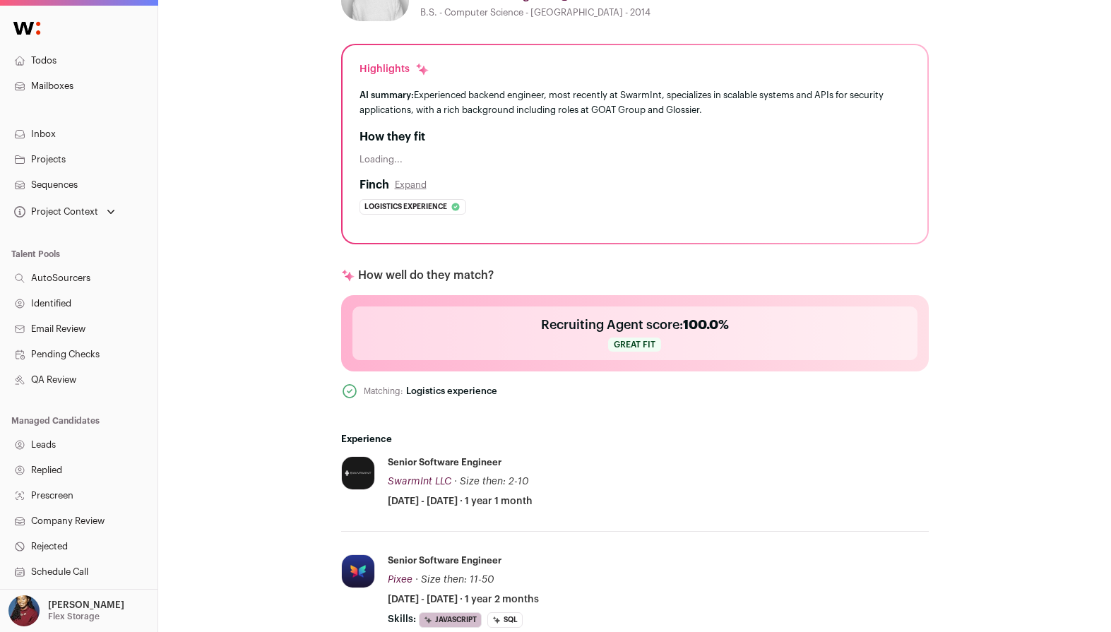
scroll to position [44, 0]
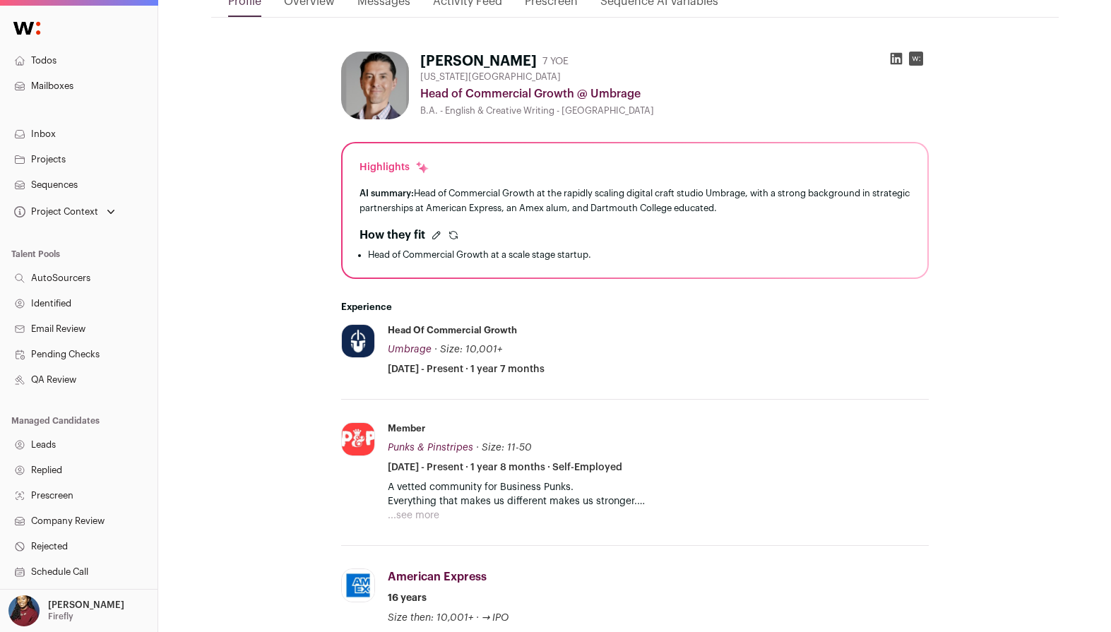
scroll to position [186, 0]
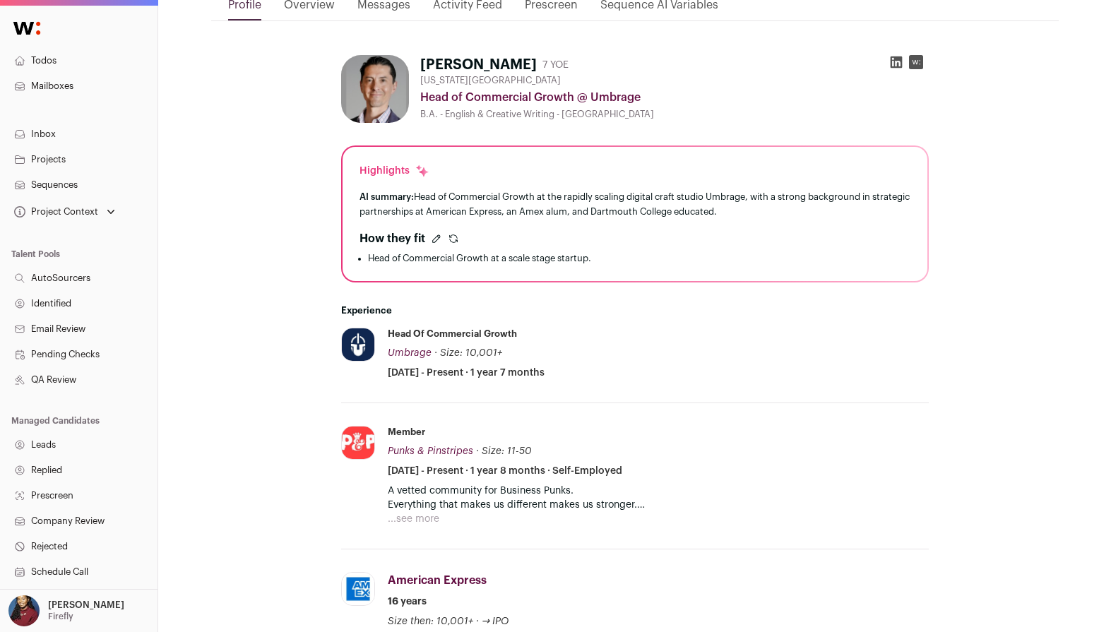
click at [457, 236] on icon "submit" at bounding box center [453, 238] width 11 height 11
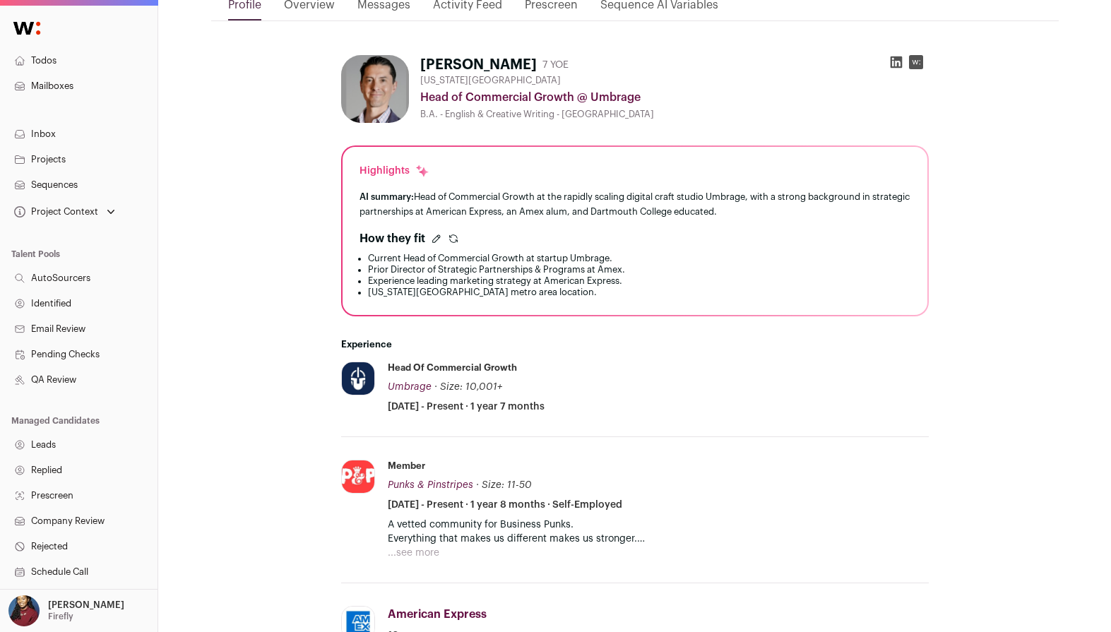
click at [456, 241] on icon "submit" at bounding box center [453, 241] width 8 height 4
click at [453, 242] on icon "submit" at bounding box center [453, 241] width 8 height 4
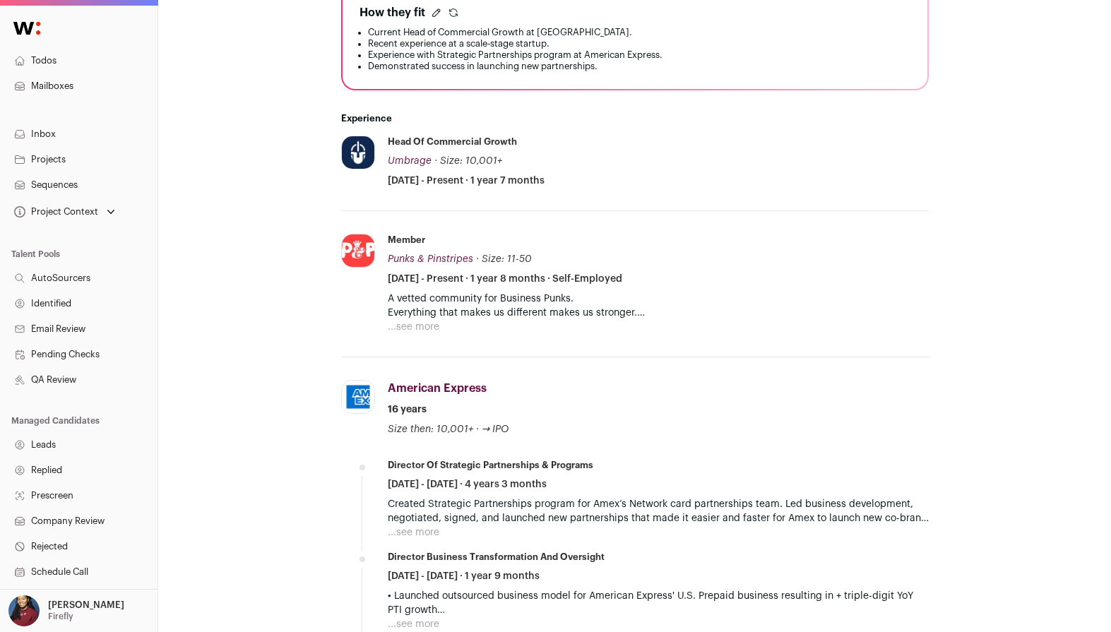
scroll to position [0, 0]
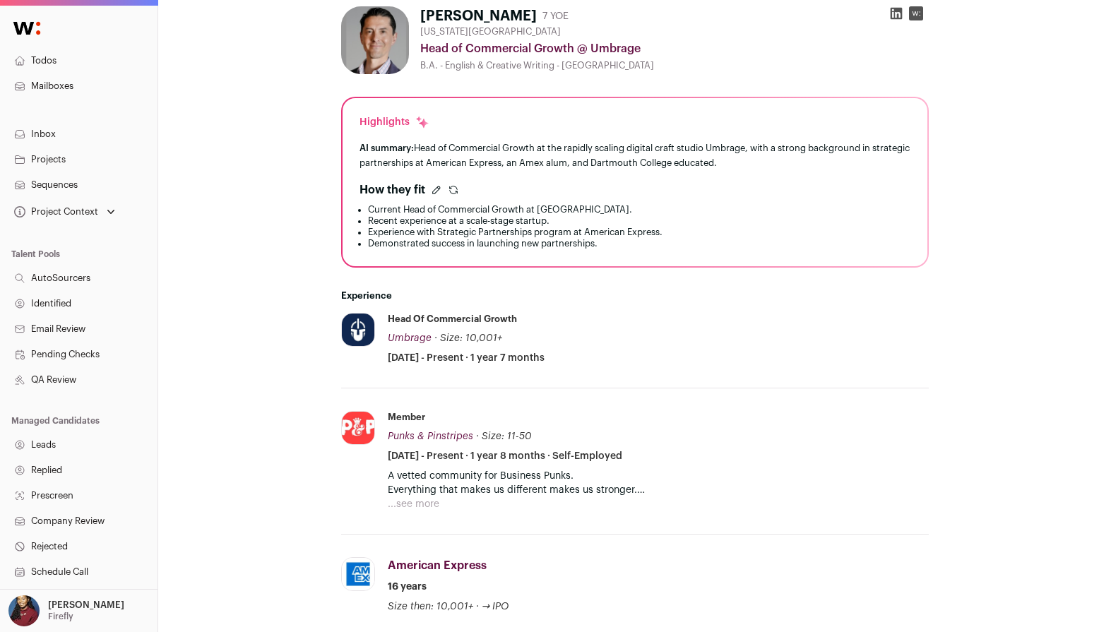
scroll to position [230, 0]
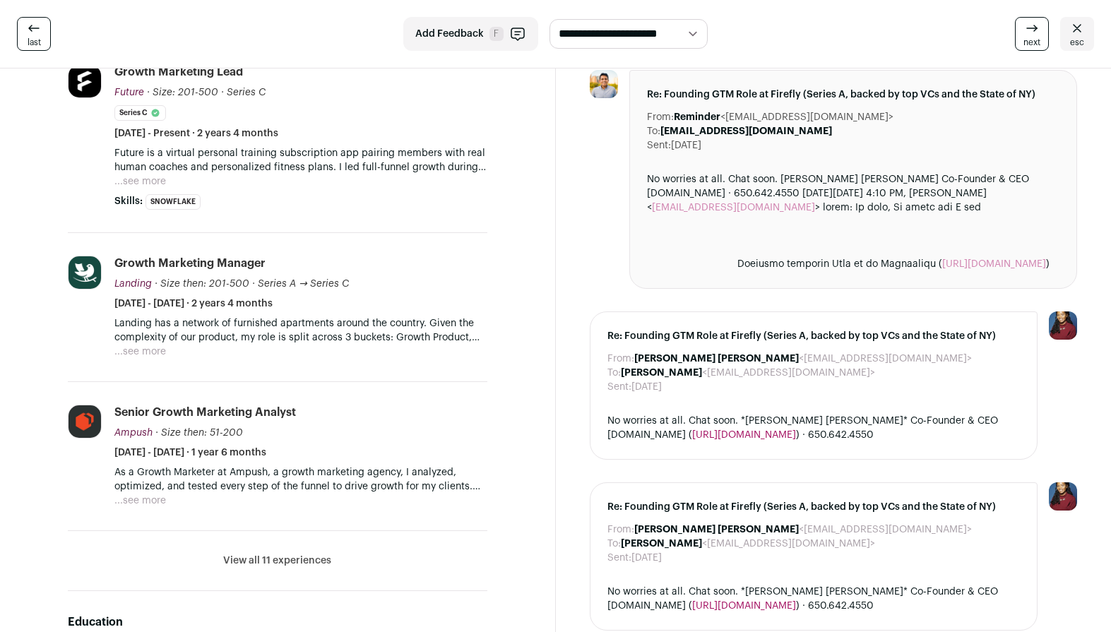
scroll to position [459, 0]
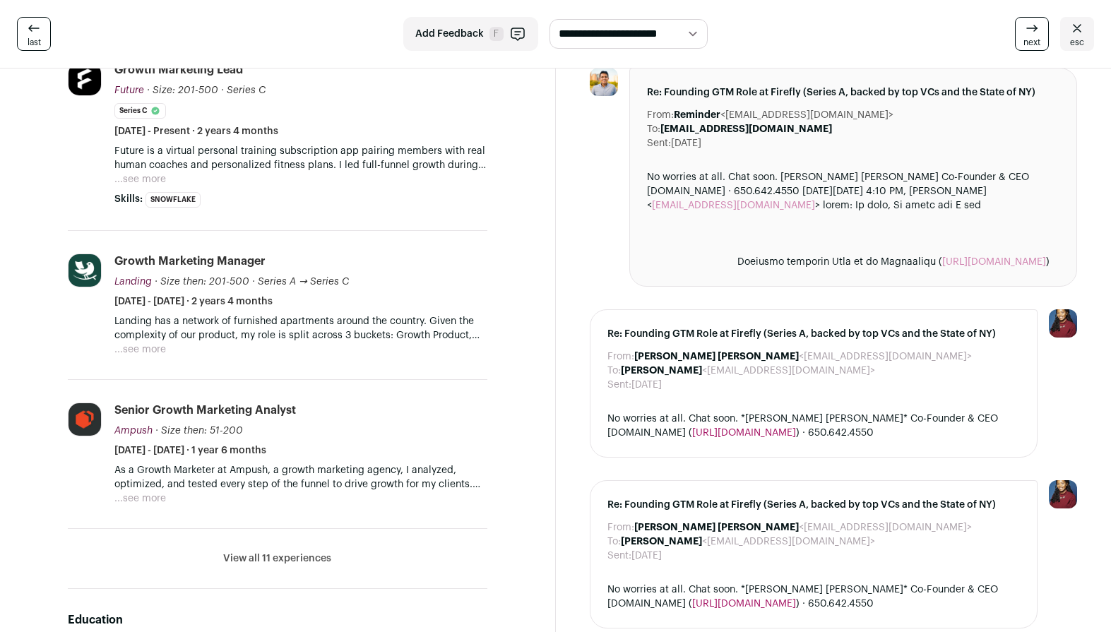
click at [313, 556] on button "View all 11 experiences" at bounding box center [277, 558] width 108 height 14
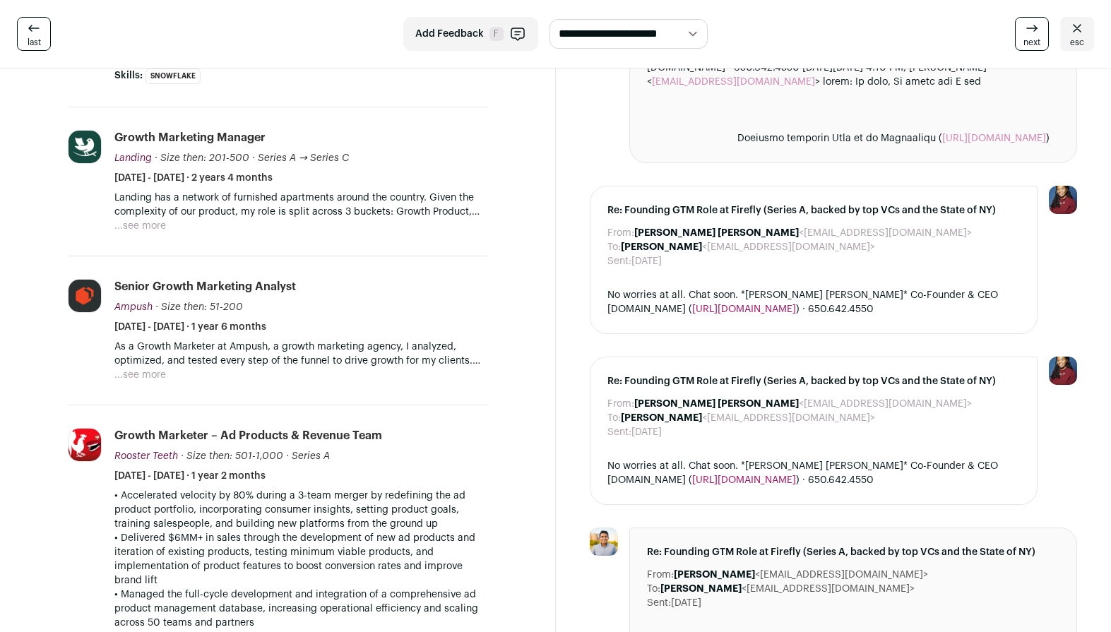
scroll to position [584, 0]
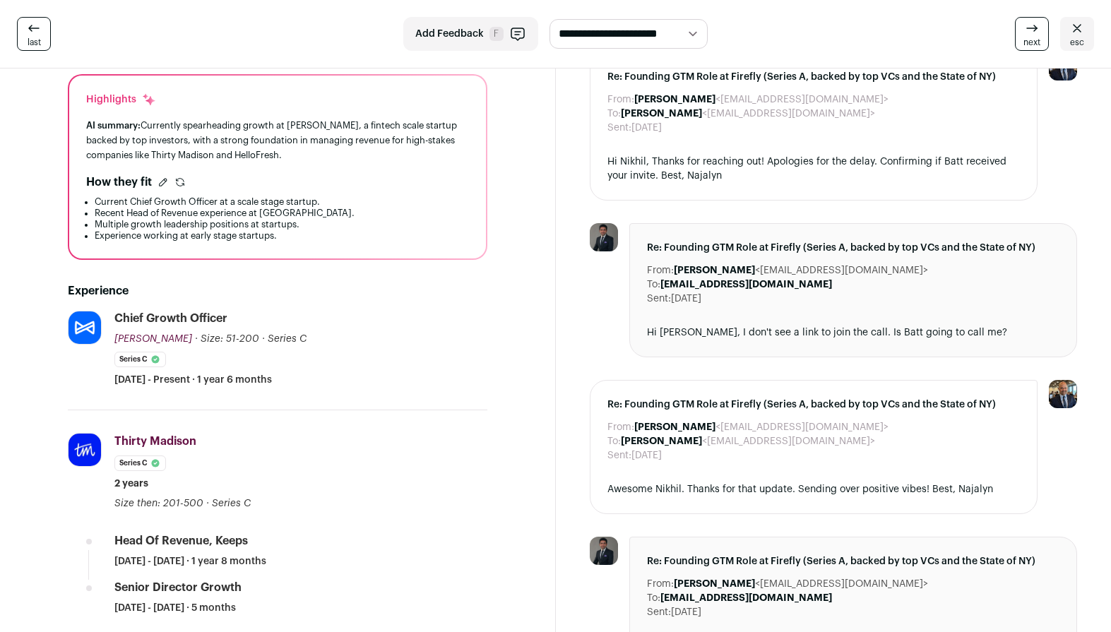
scroll to position [368, 0]
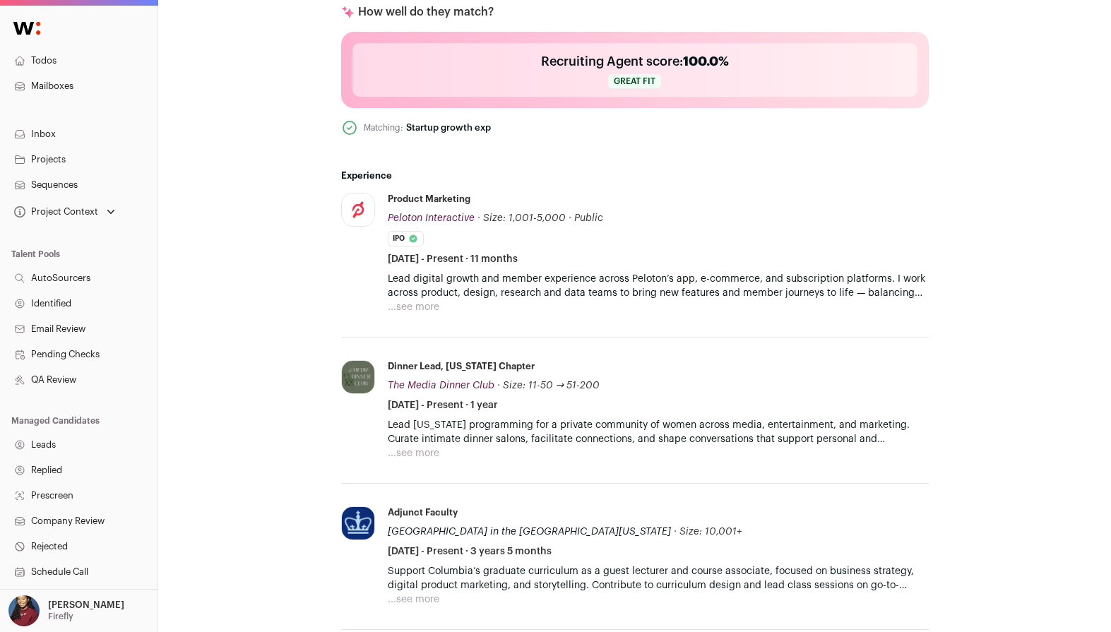
scroll to position [659, 0]
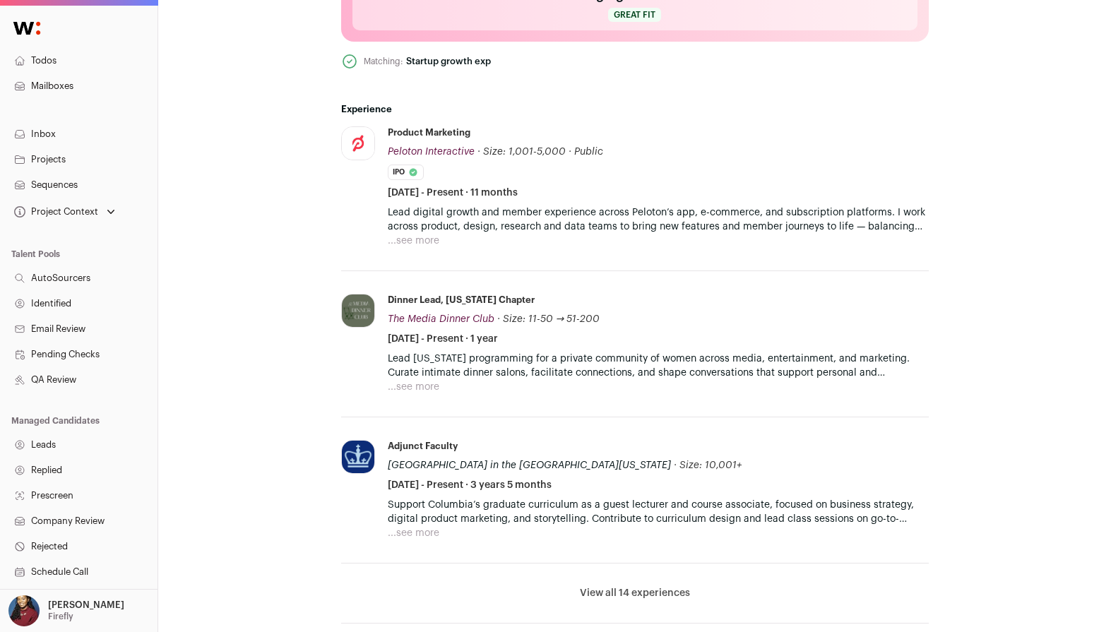
click at [631, 594] on button "View all 14 experiences" at bounding box center [635, 593] width 110 height 14
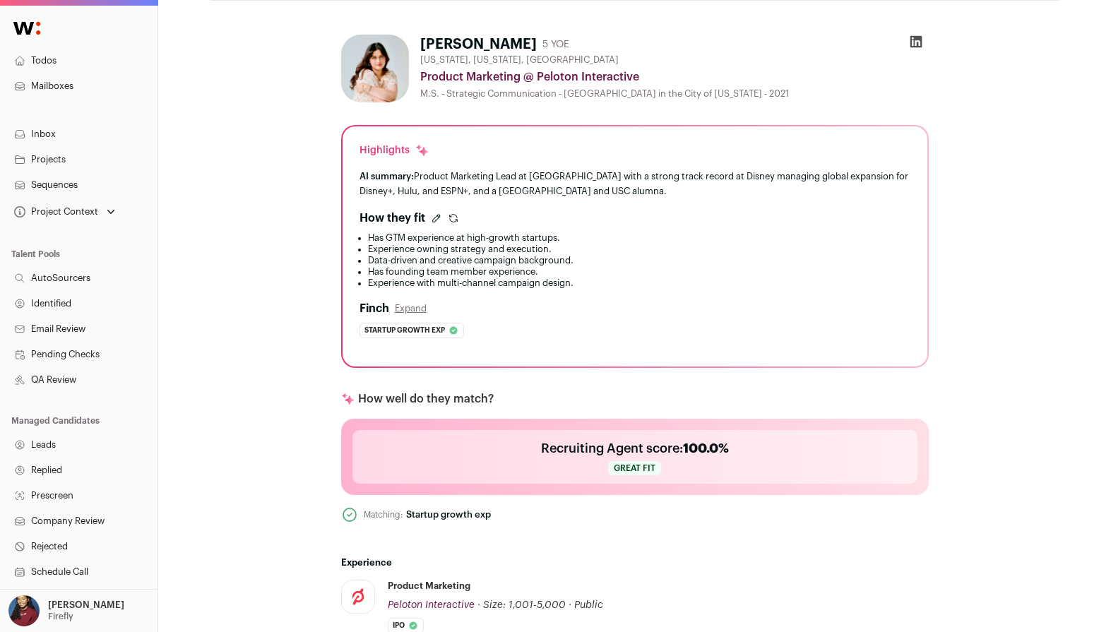
scroll to position [200, 0]
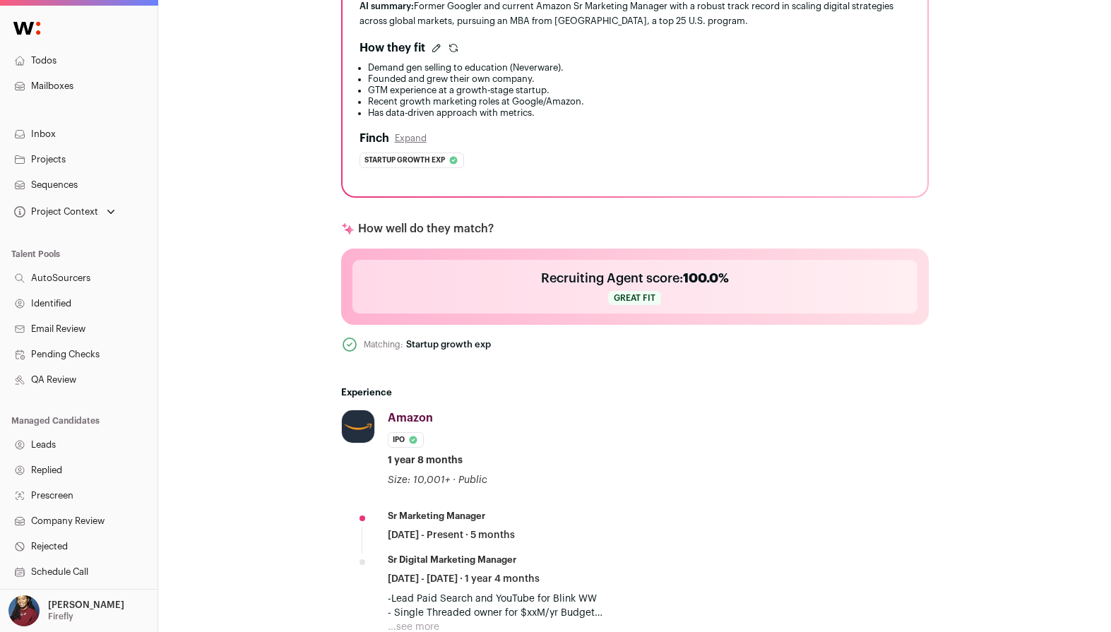
scroll to position [196, 0]
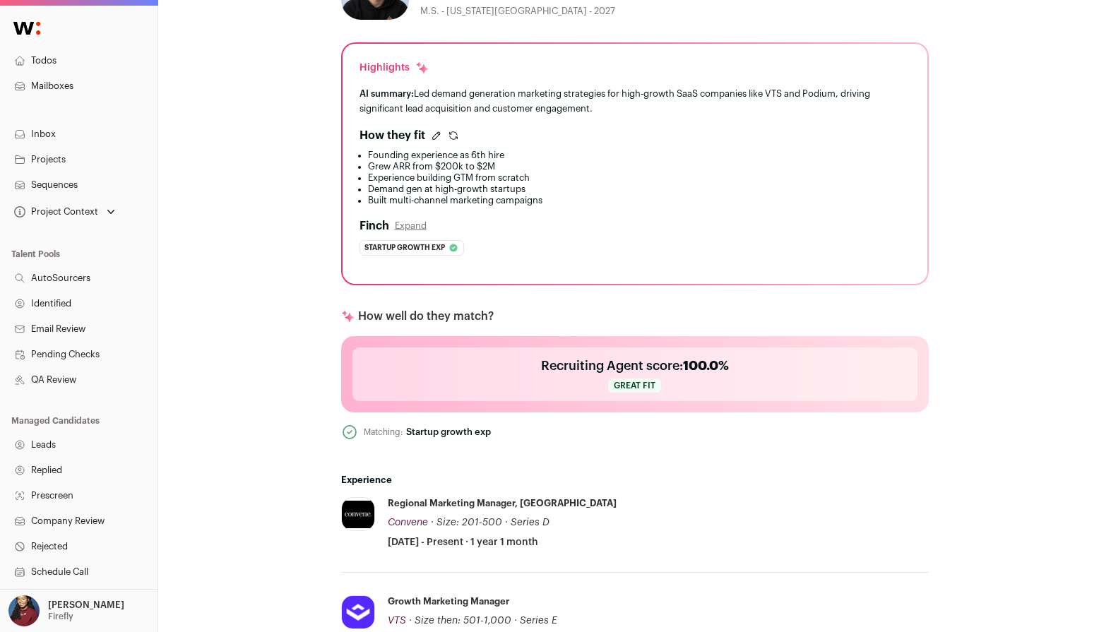
scroll to position [282, 0]
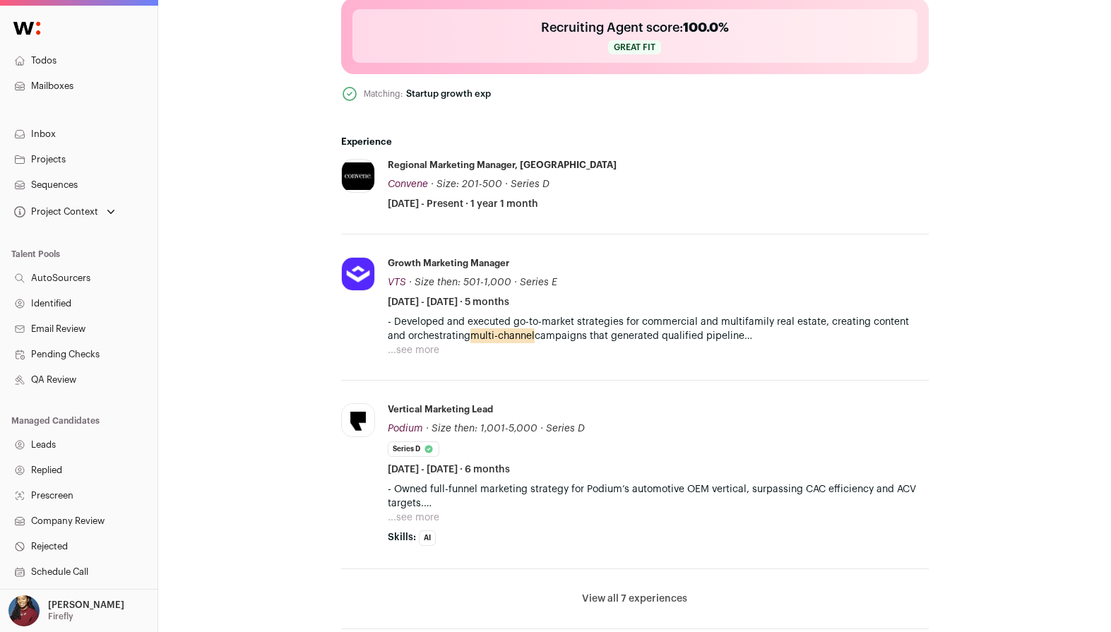
scroll to position [649, 0]
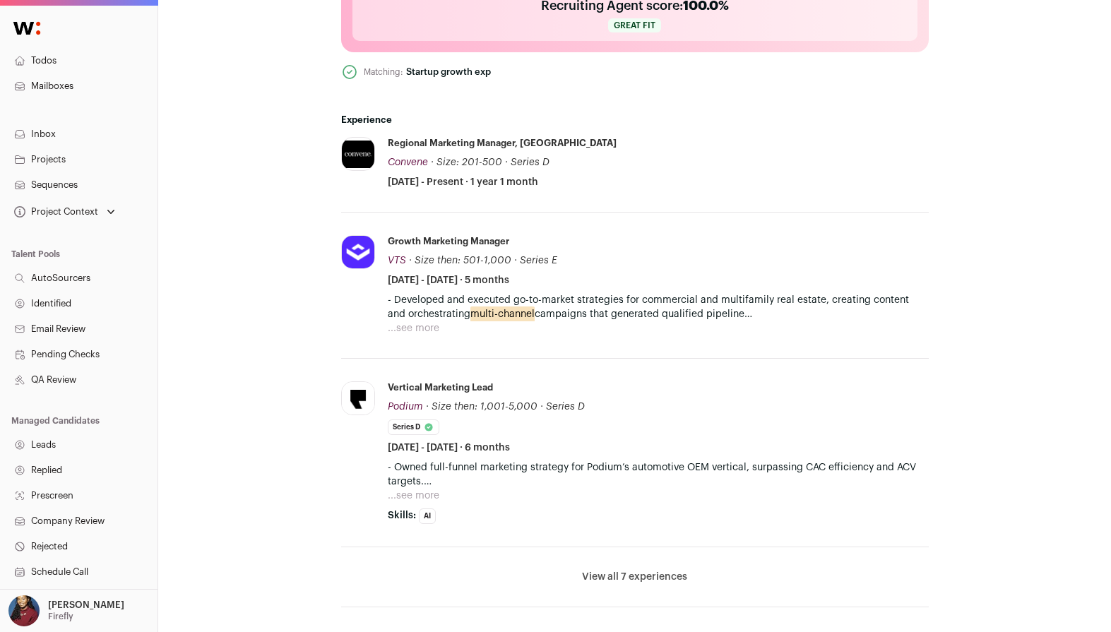
click at [628, 573] on button "View all 7 experiences" at bounding box center [634, 577] width 105 height 14
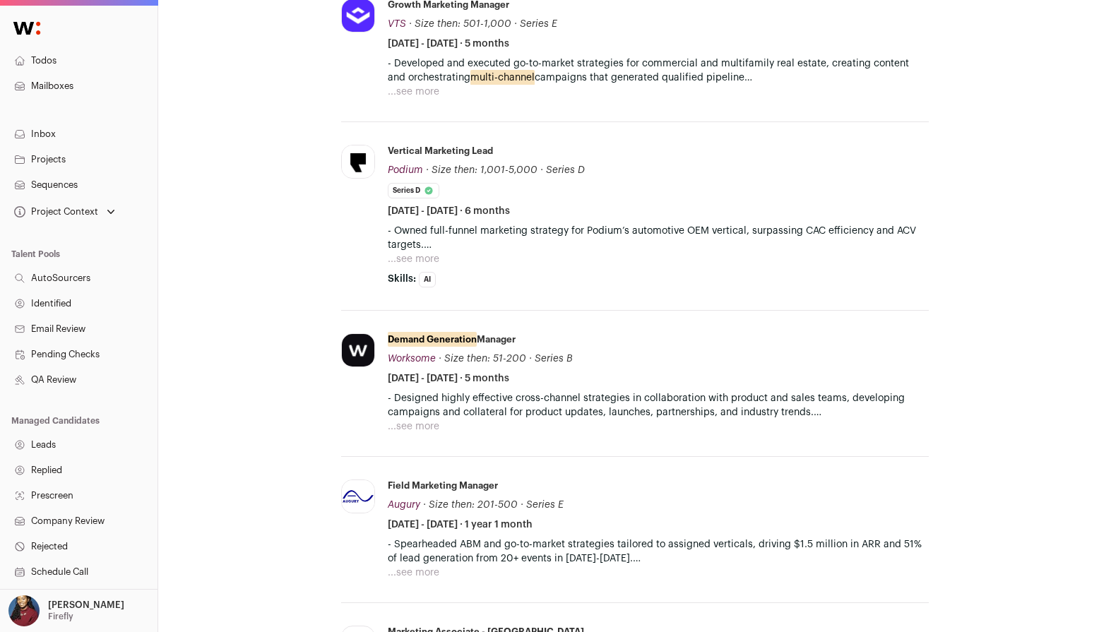
scroll to position [1055, 0]
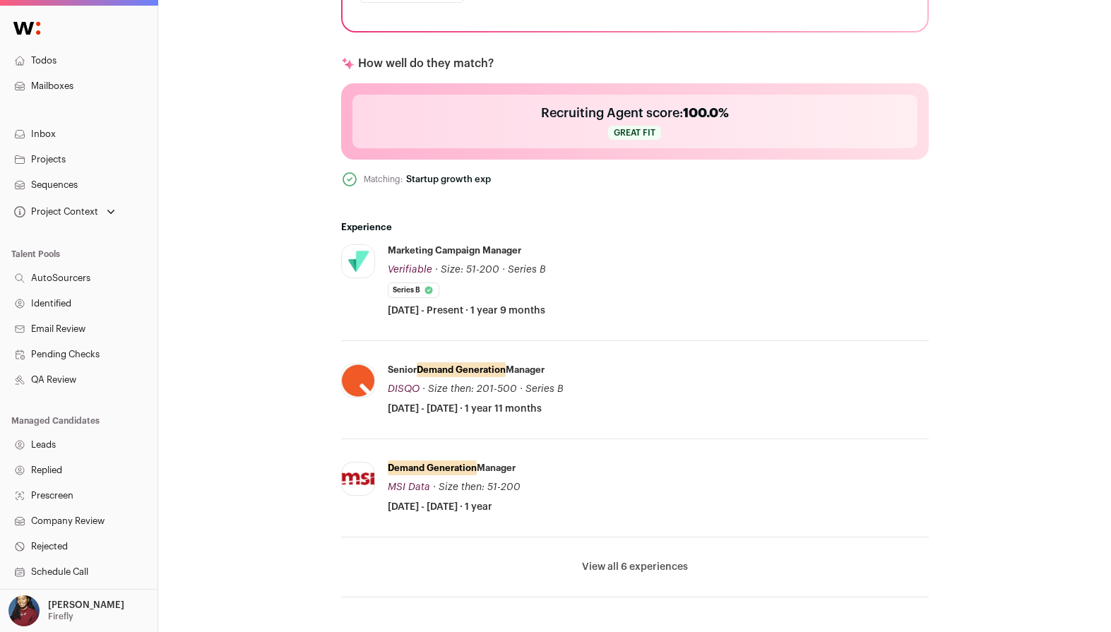
scroll to position [553, 0]
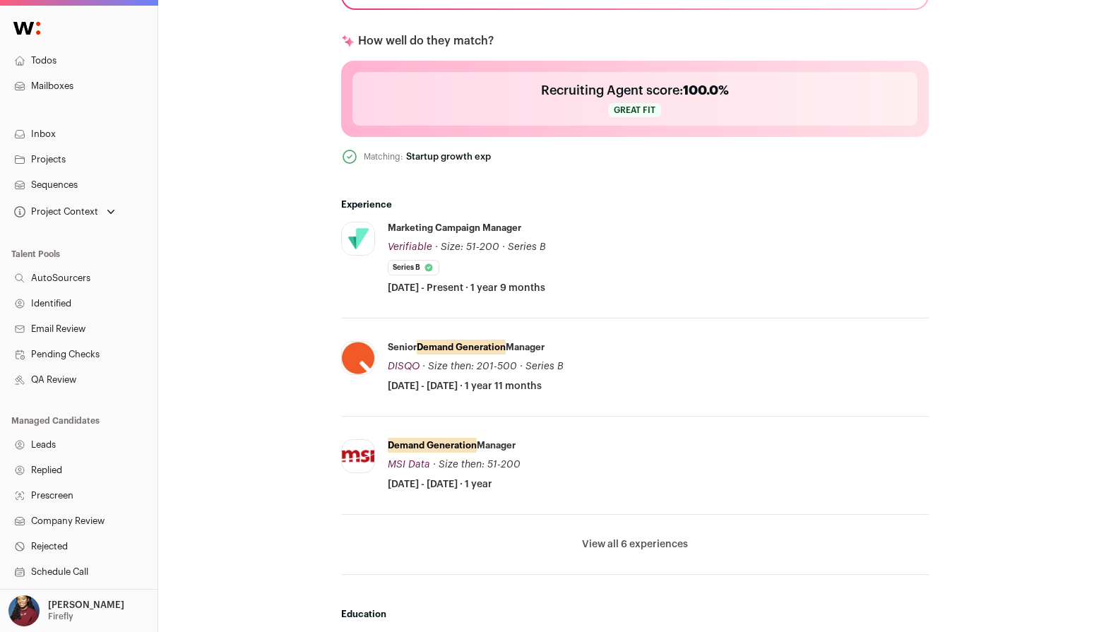
click at [619, 542] on button "View all 6 experiences" at bounding box center [635, 544] width 106 height 14
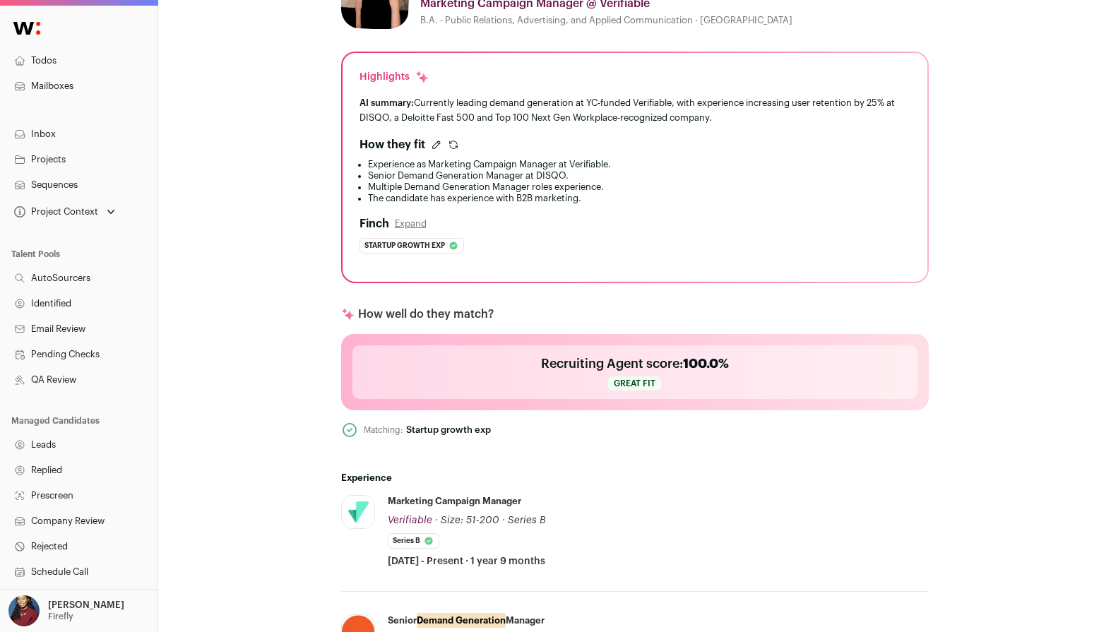
scroll to position [282, 0]
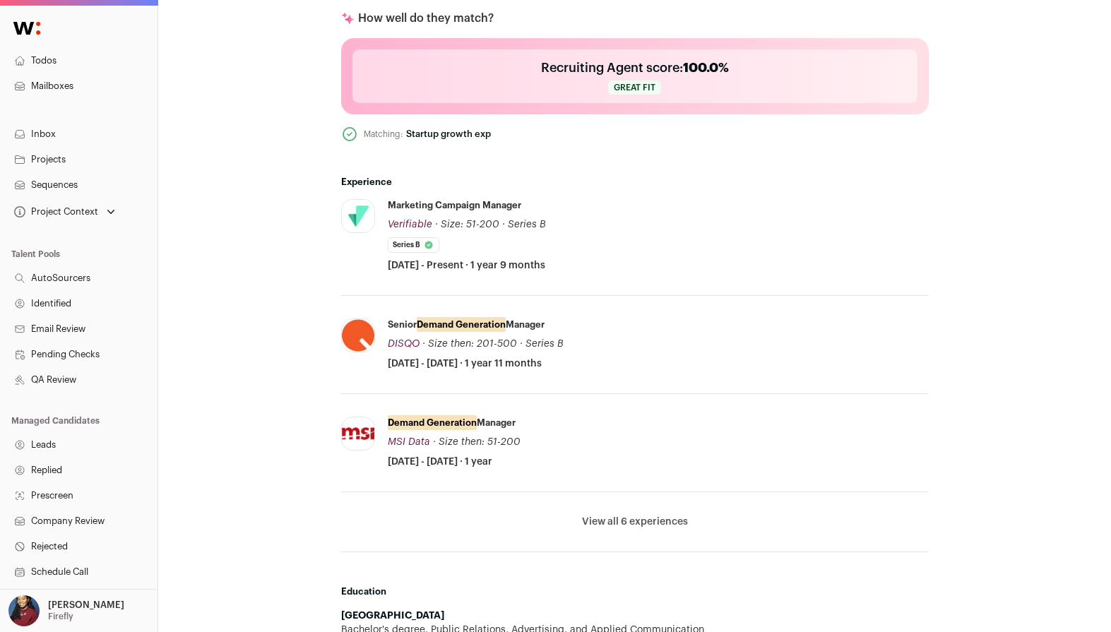
scroll to position [578, 0]
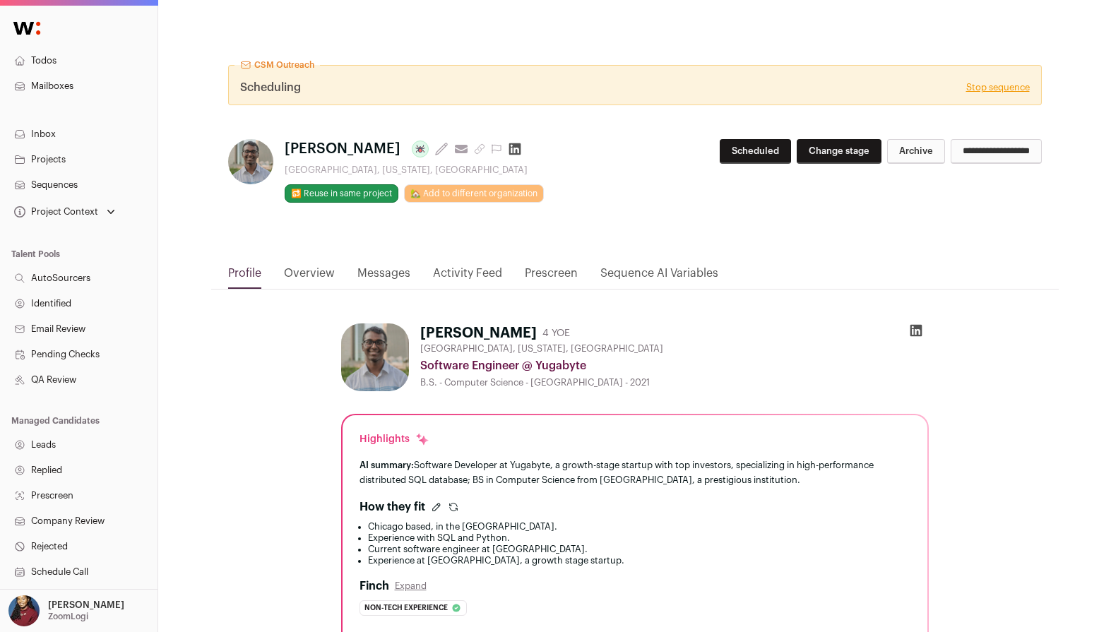
click at [913, 328] on icon at bounding box center [915, 331] width 12 height 12
click at [69, 44] on nav "Todos Mailboxes Inbox Projects Sequences Project Context Founding Engineer Load…" at bounding box center [78, 373] width 157 height 731
click at [68, 144] on link "Inbox" at bounding box center [78, 133] width 157 height 25
